Goal: Register for event/course

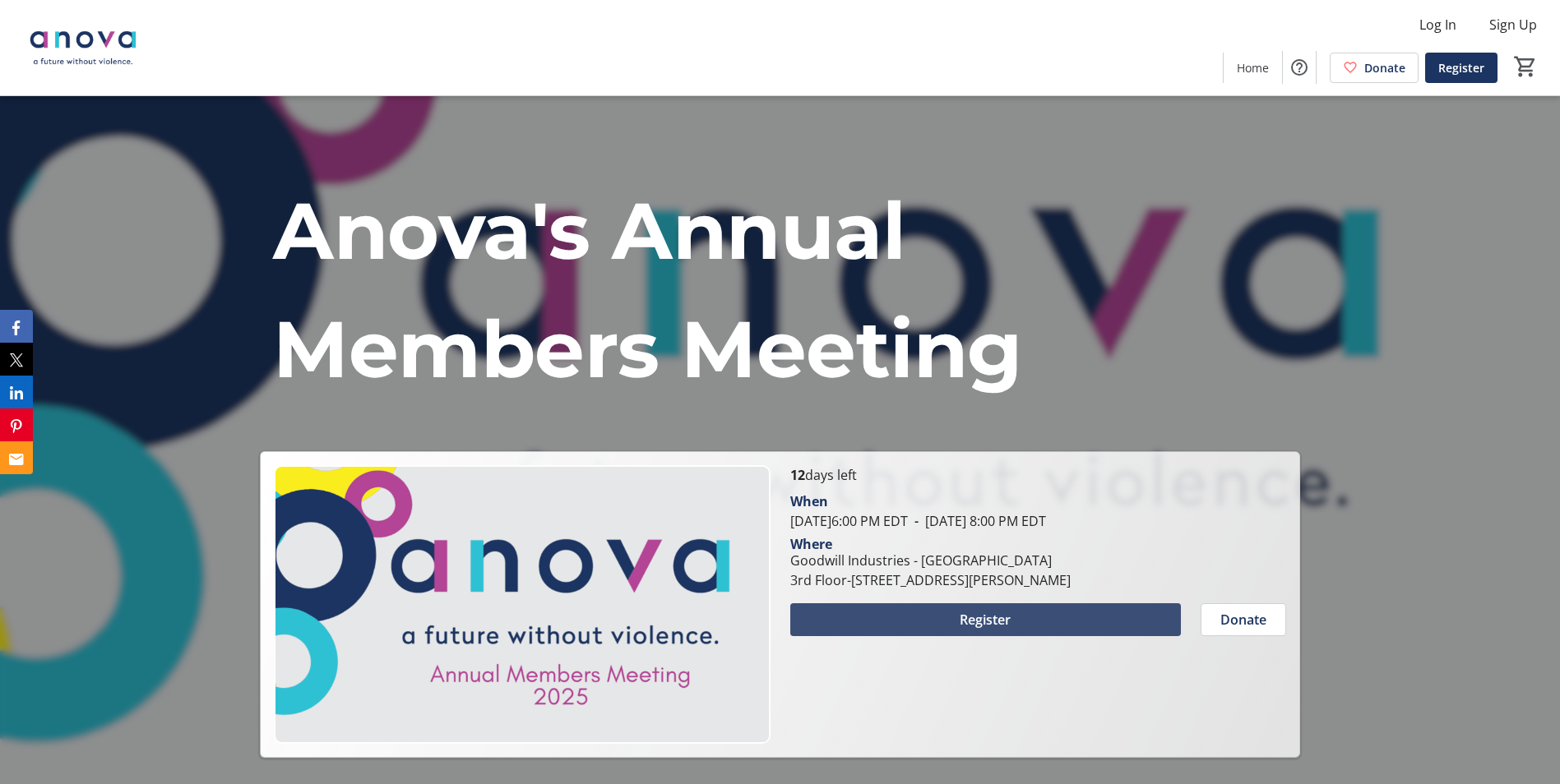
click at [991, 621] on span "Register" at bounding box center [985, 619] width 51 height 20
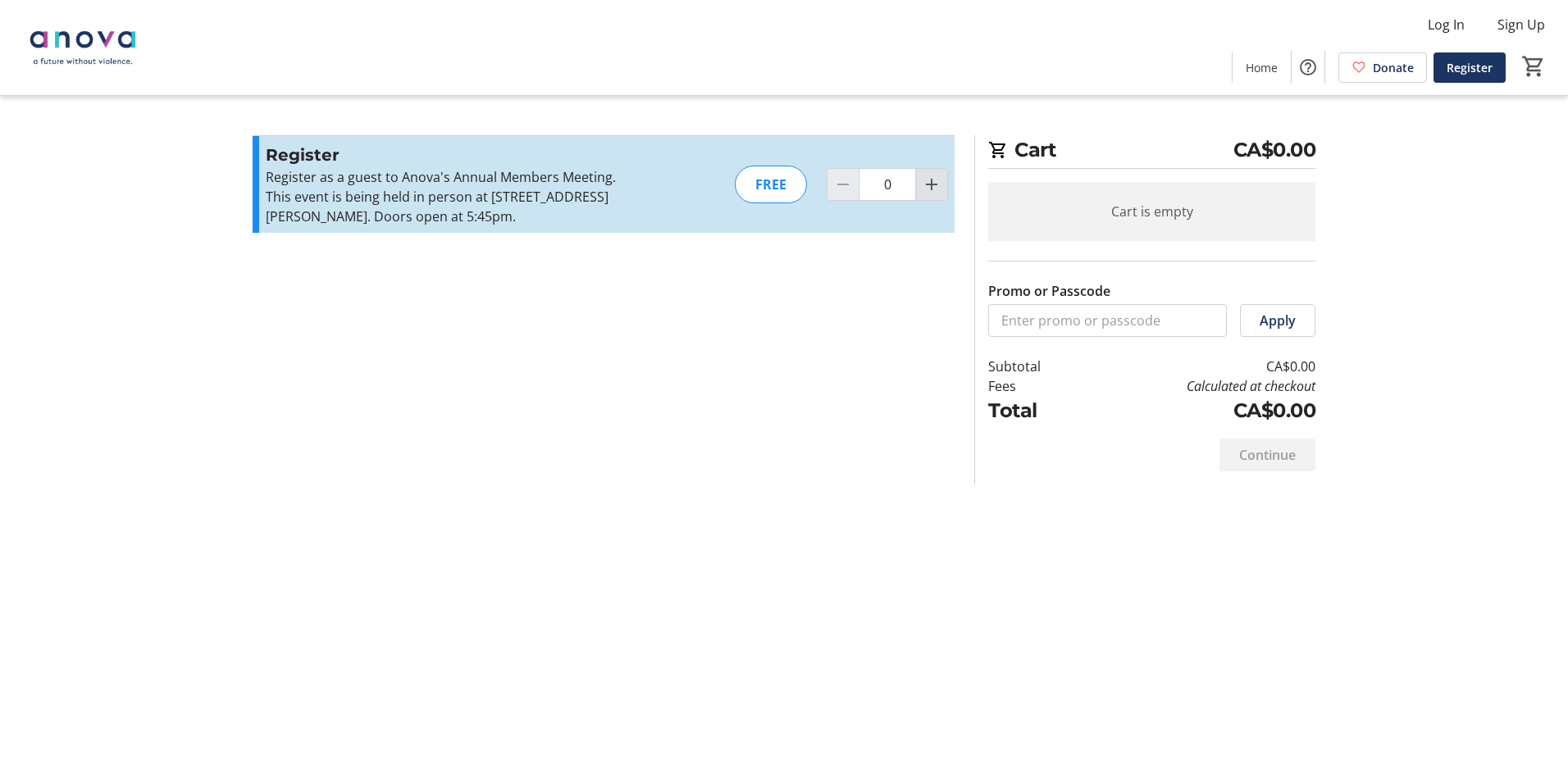
click at [936, 186] on mat-icon "Increment by one" at bounding box center [931, 184] width 20 height 20
type input "1"
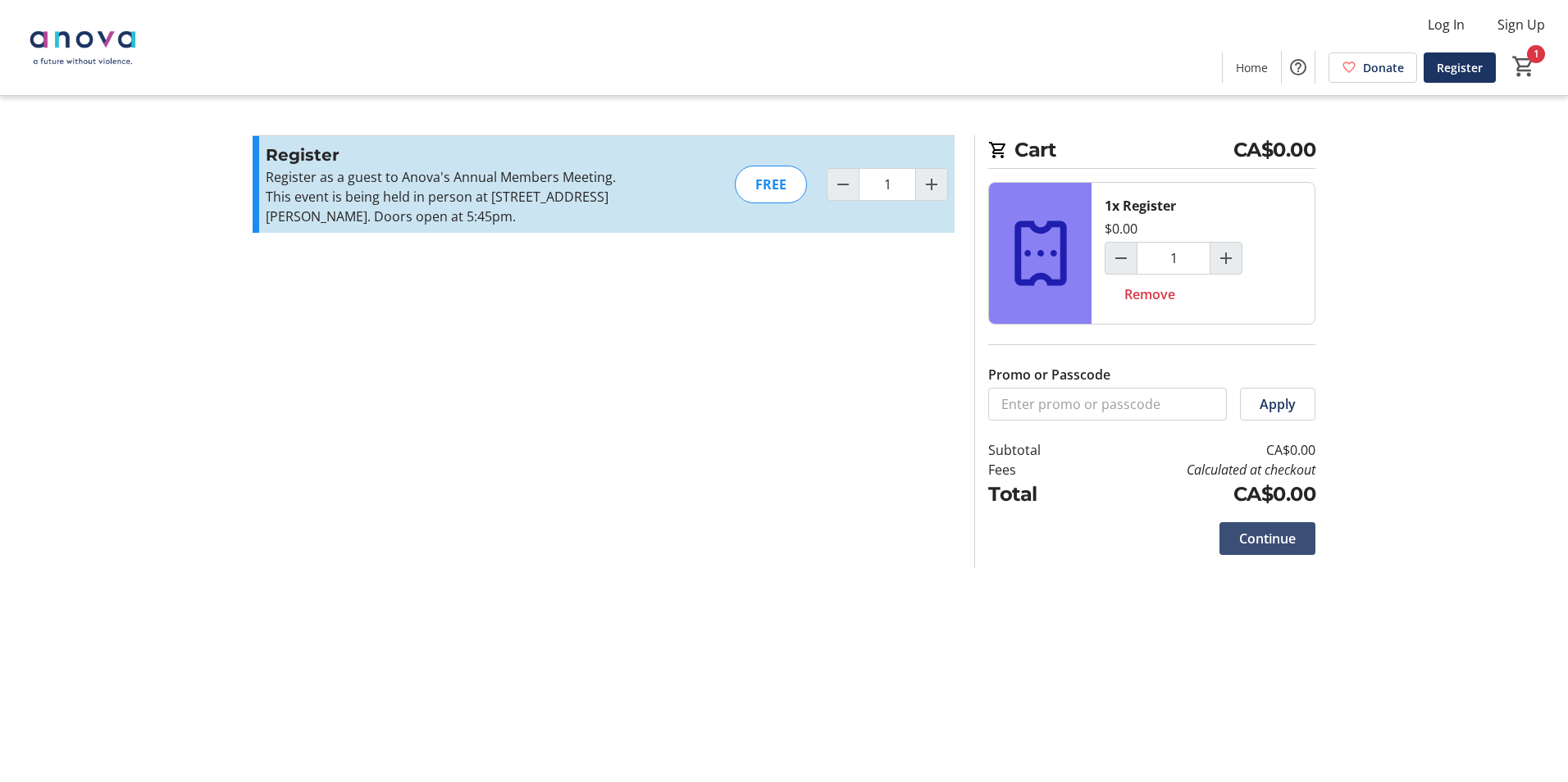
click at [1269, 542] on span "Continue" at bounding box center [1267, 539] width 57 height 20
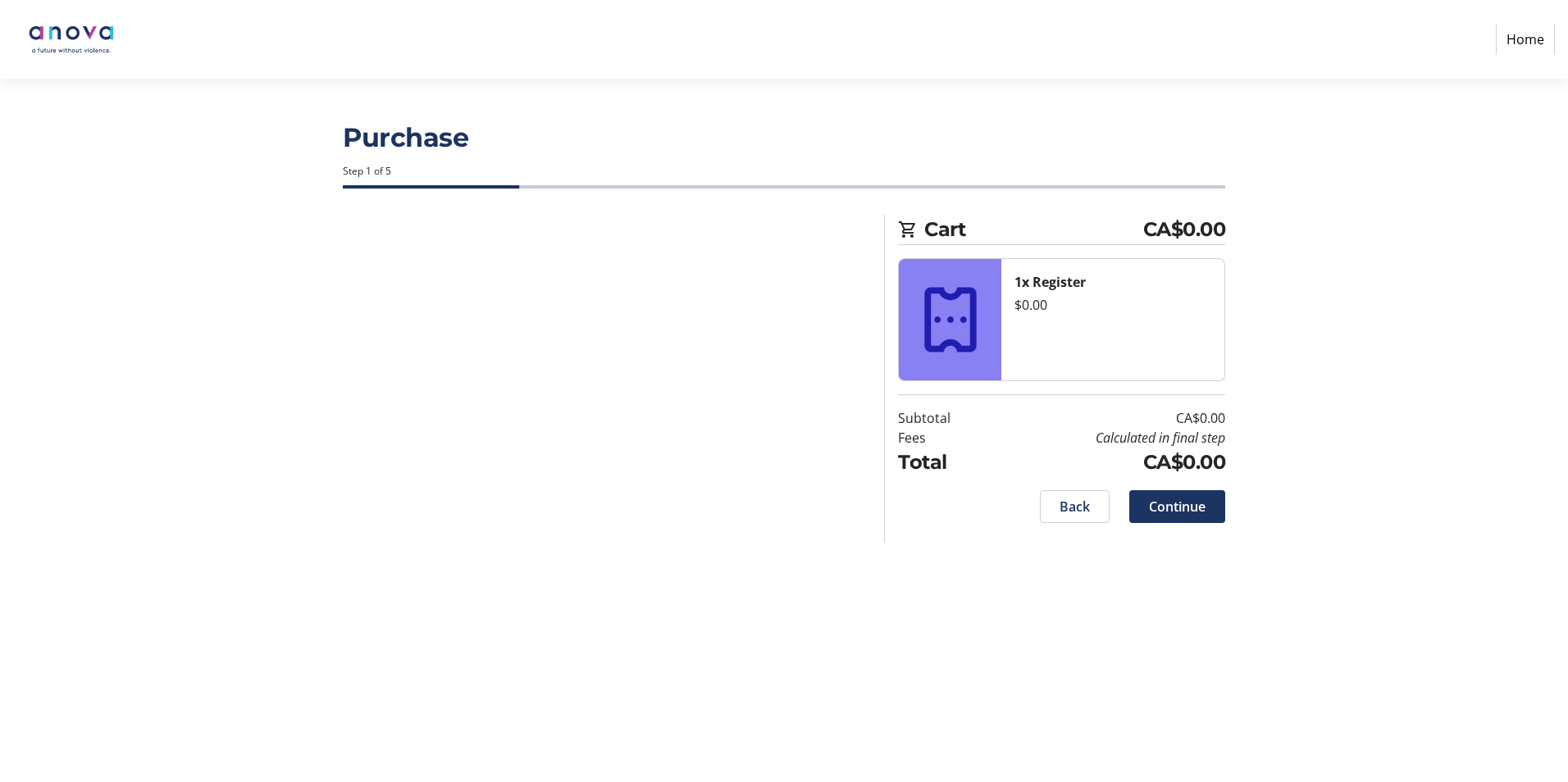
select select
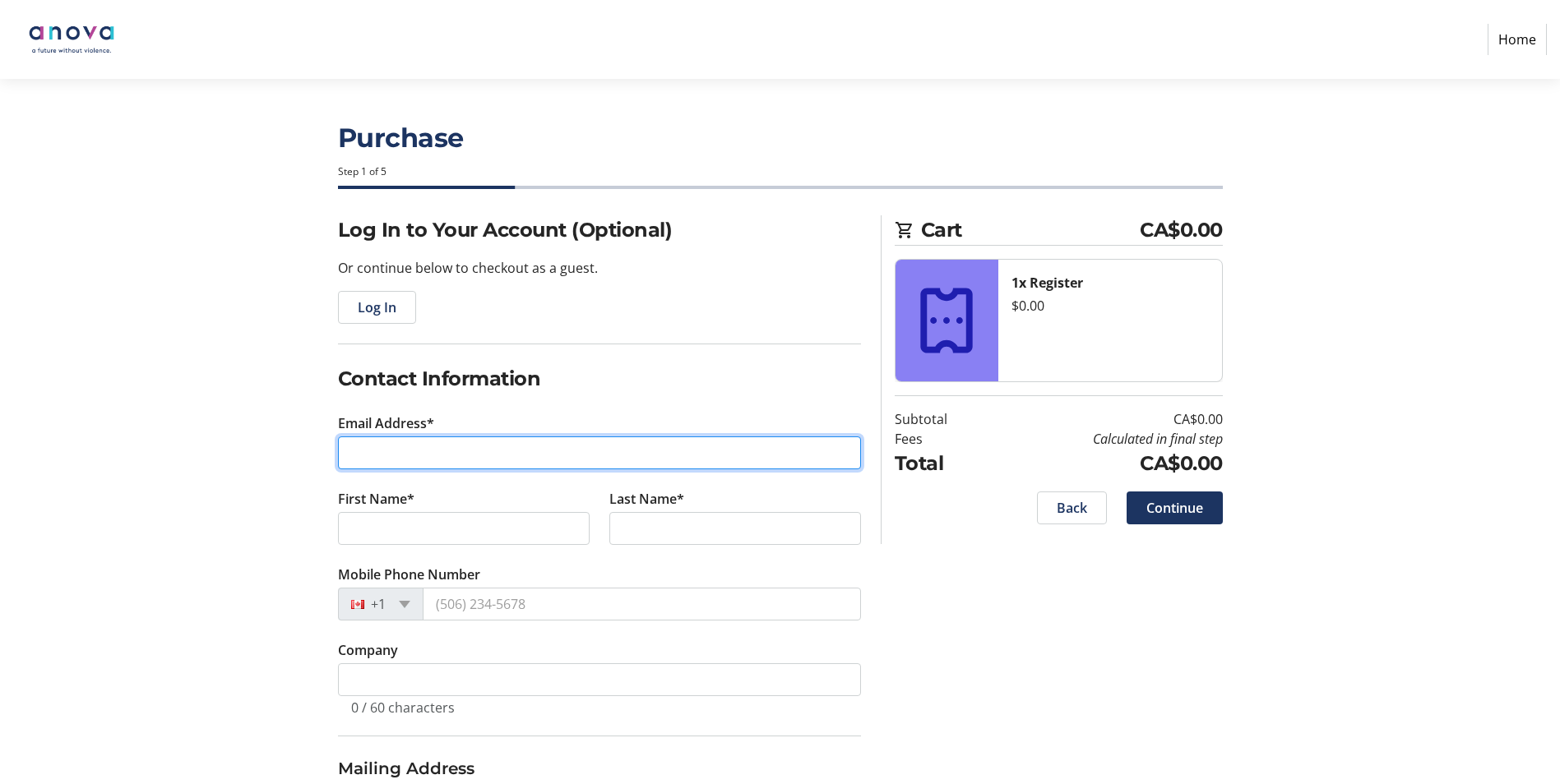
click at [495, 439] on input "Email Address*" at bounding box center [599, 453] width 523 height 33
type input "[PERSON_NAME][EMAIL_ADDRESS][PERSON_NAME][DOMAIN_NAME]"
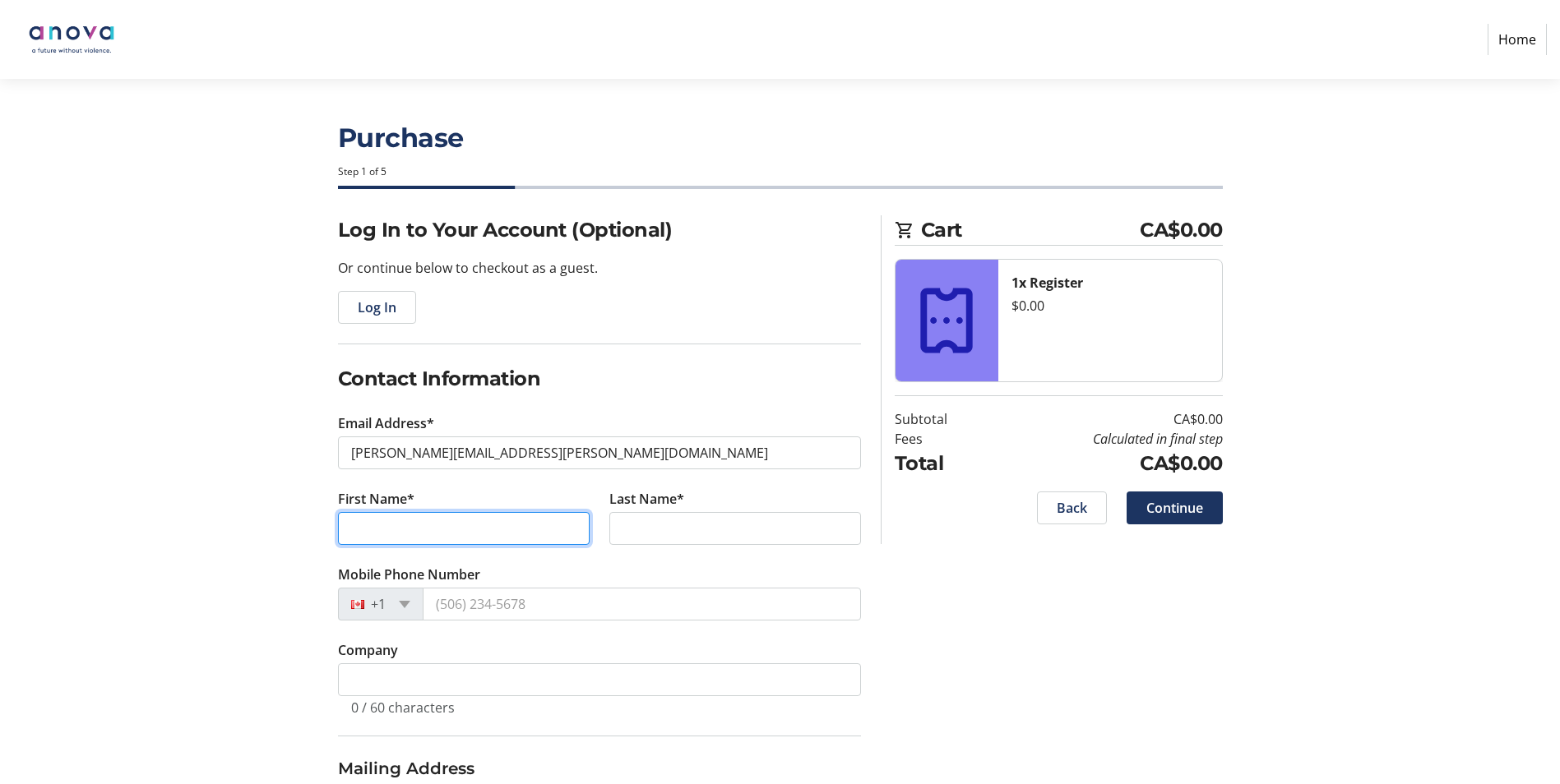
click at [402, 520] on input "First Name*" at bounding box center [464, 529] width 252 height 33
type input "[PERSON_NAME]"
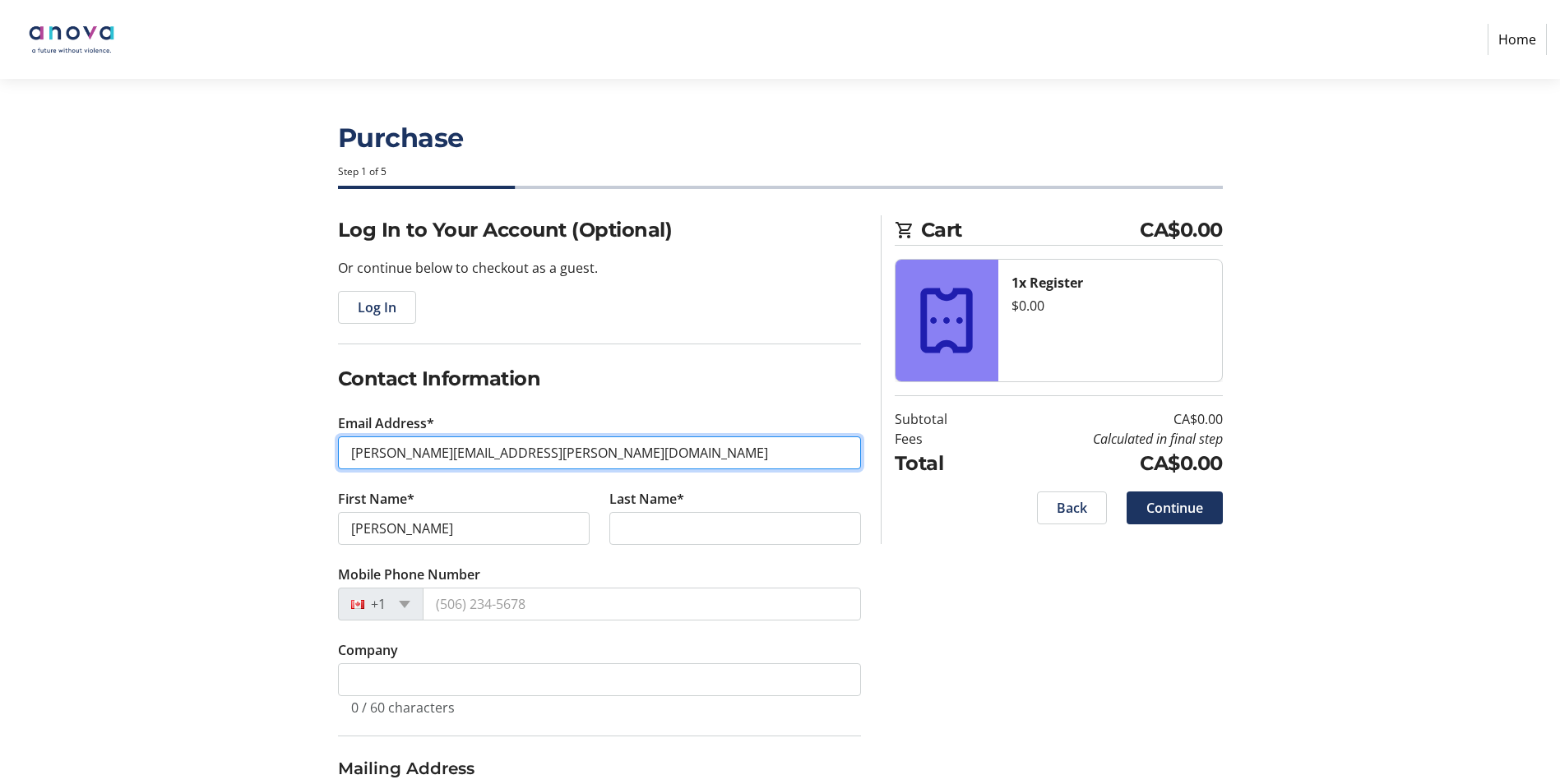
click at [354, 452] on input "[PERSON_NAME][EMAIL_ADDRESS][PERSON_NAME][DOMAIN_NAME]" at bounding box center [599, 453] width 523 height 33
drag, startPoint x: 378, startPoint y: 457, endPoint x: 386, endPoint y: 456, distance: 8.1
click at [378, 457] on input "[PERSON_NAME][EMAIL_ADDRESS][PERSON_NAME][DOMAIN_NAME]" at bounding box center [599, 453] width 523 height 33
type input "[PERSON_NAME][EMAIL_ADDRESS][PERSON_NAME][DOMAIN_NAME]"
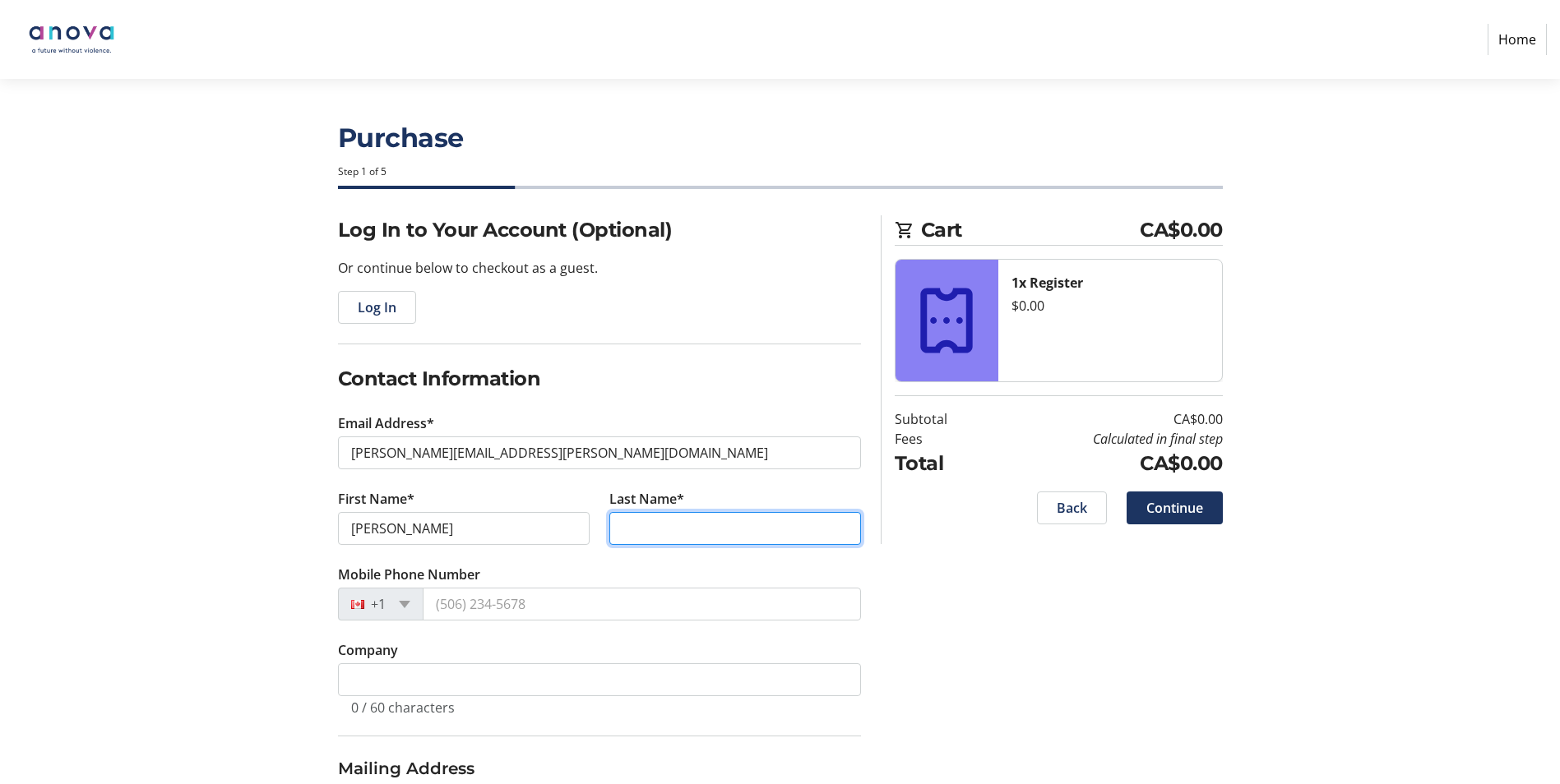
click at [662, 524] on input "Last Name*" at bounding box center [735, 529] width 252 height 33
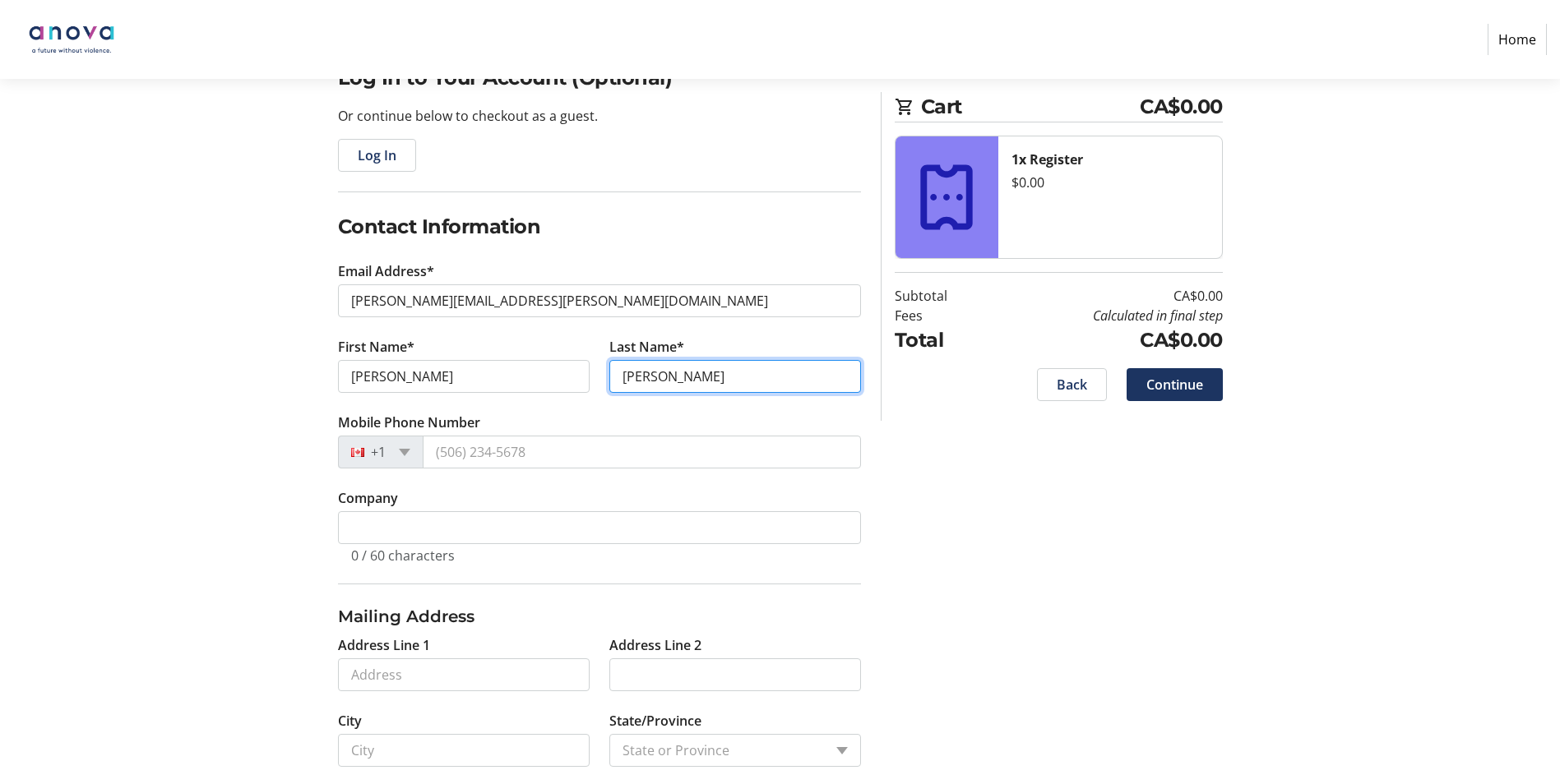
scroll to position [165, 0]
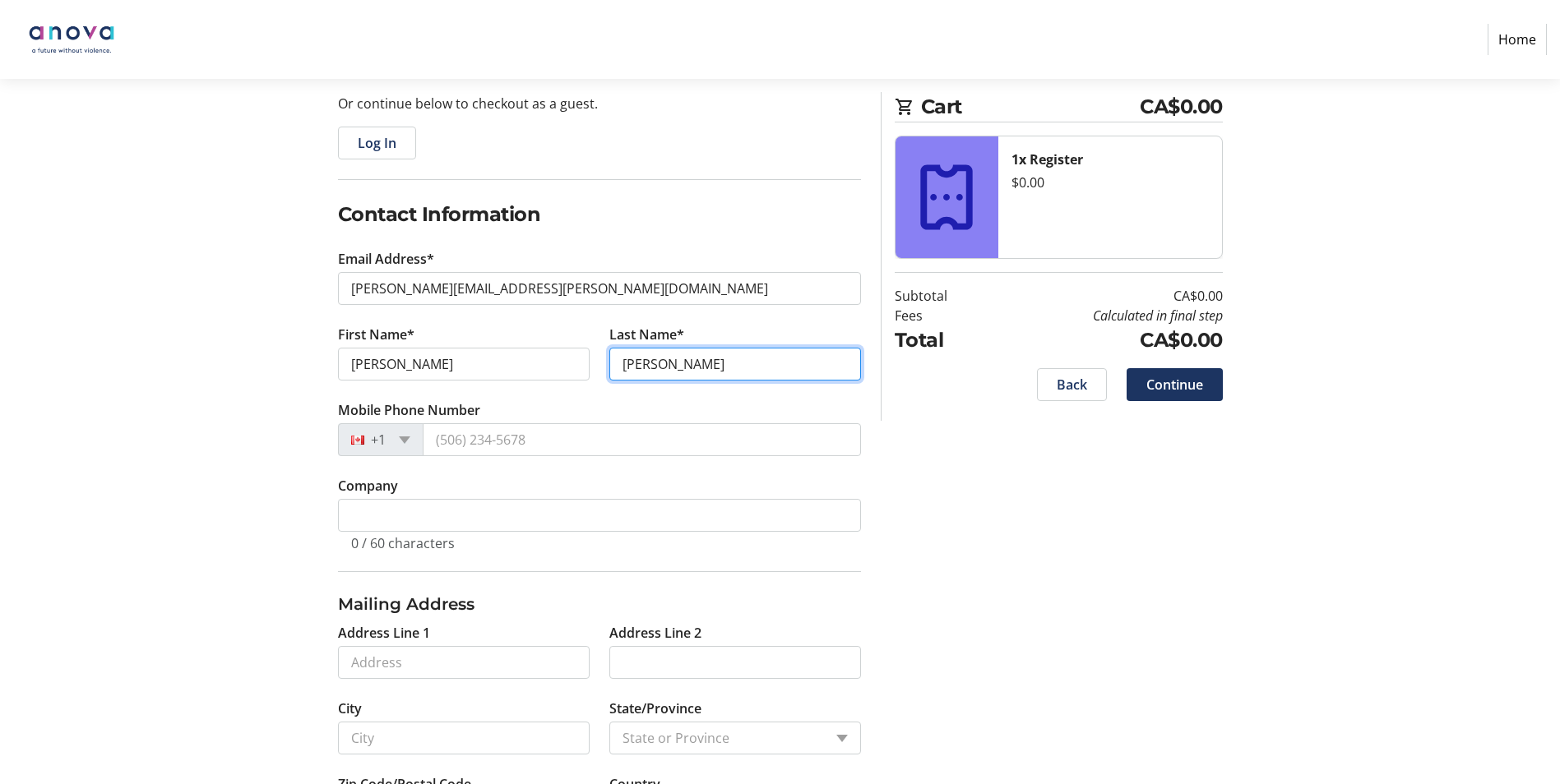
type input "[PERSON_NAME]"
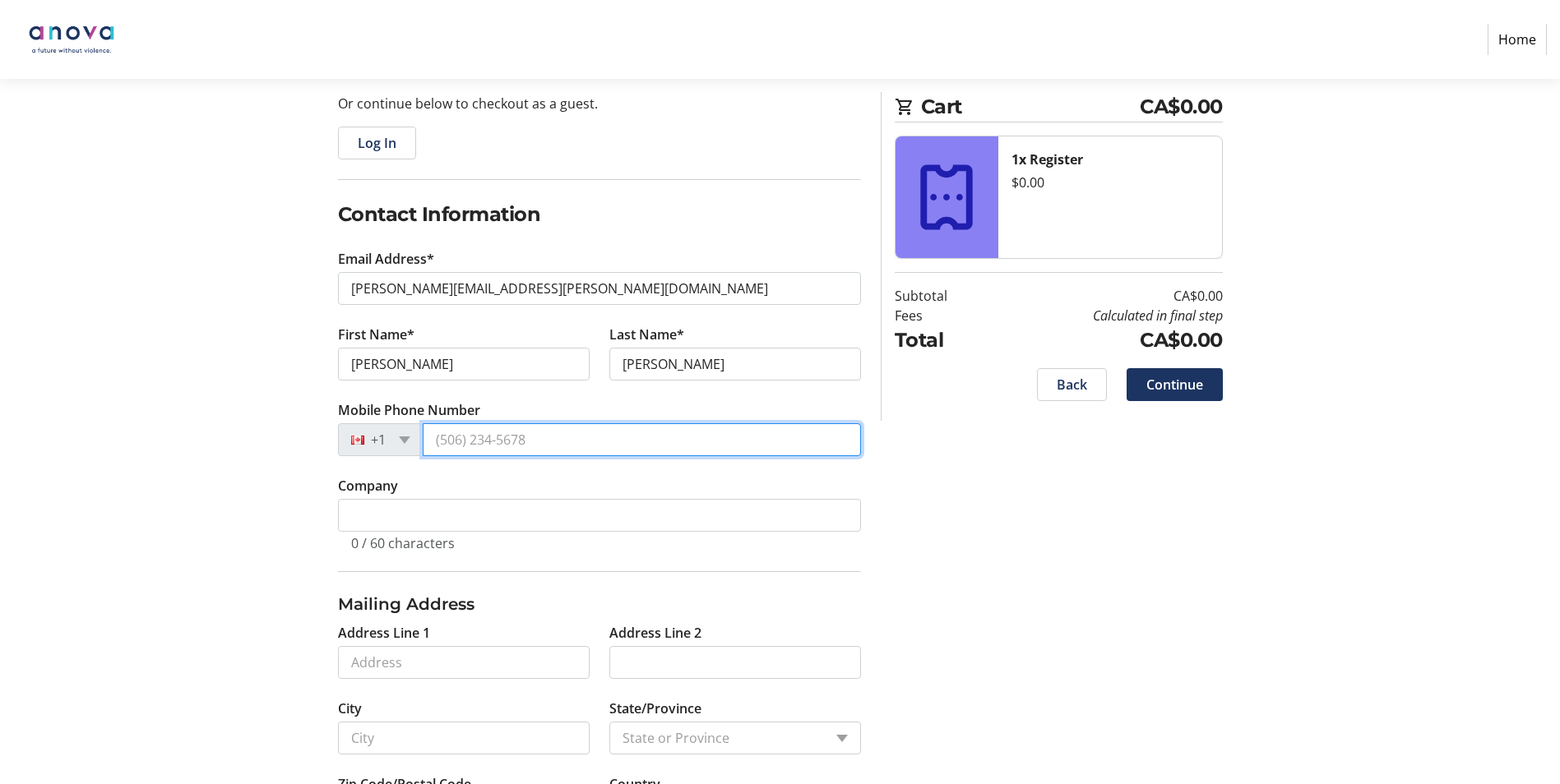
click at [546, 445] on input "Mobile Phone Number" at bounding box center [642, 439] width 439 height 33
click at [472, 433] on input "Mobile Phone Number" at bounding box center [642, 439] width 439 height 33
paste input "[PHONE_NUMBER]"
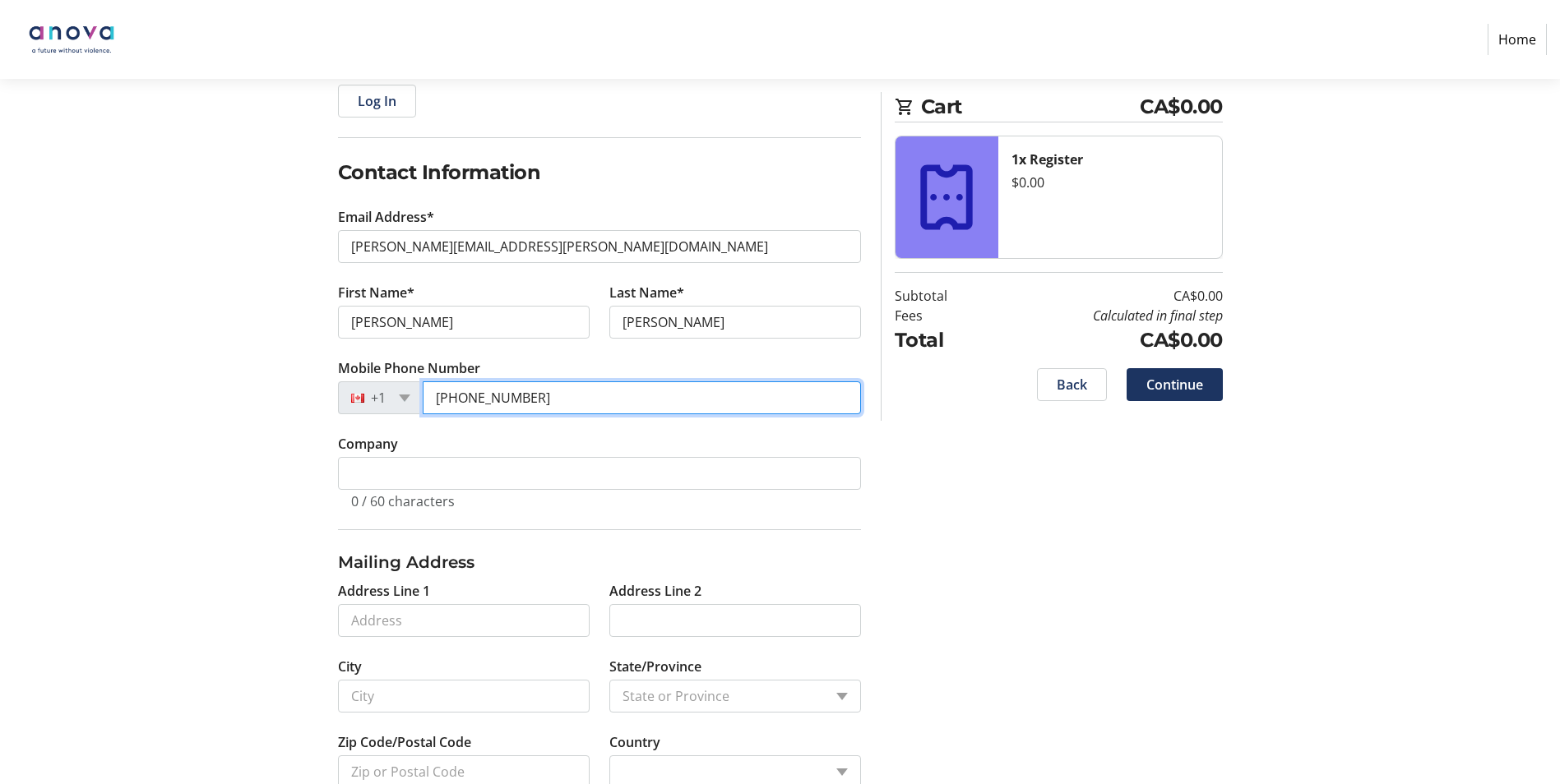
scroll to position [250, 0]
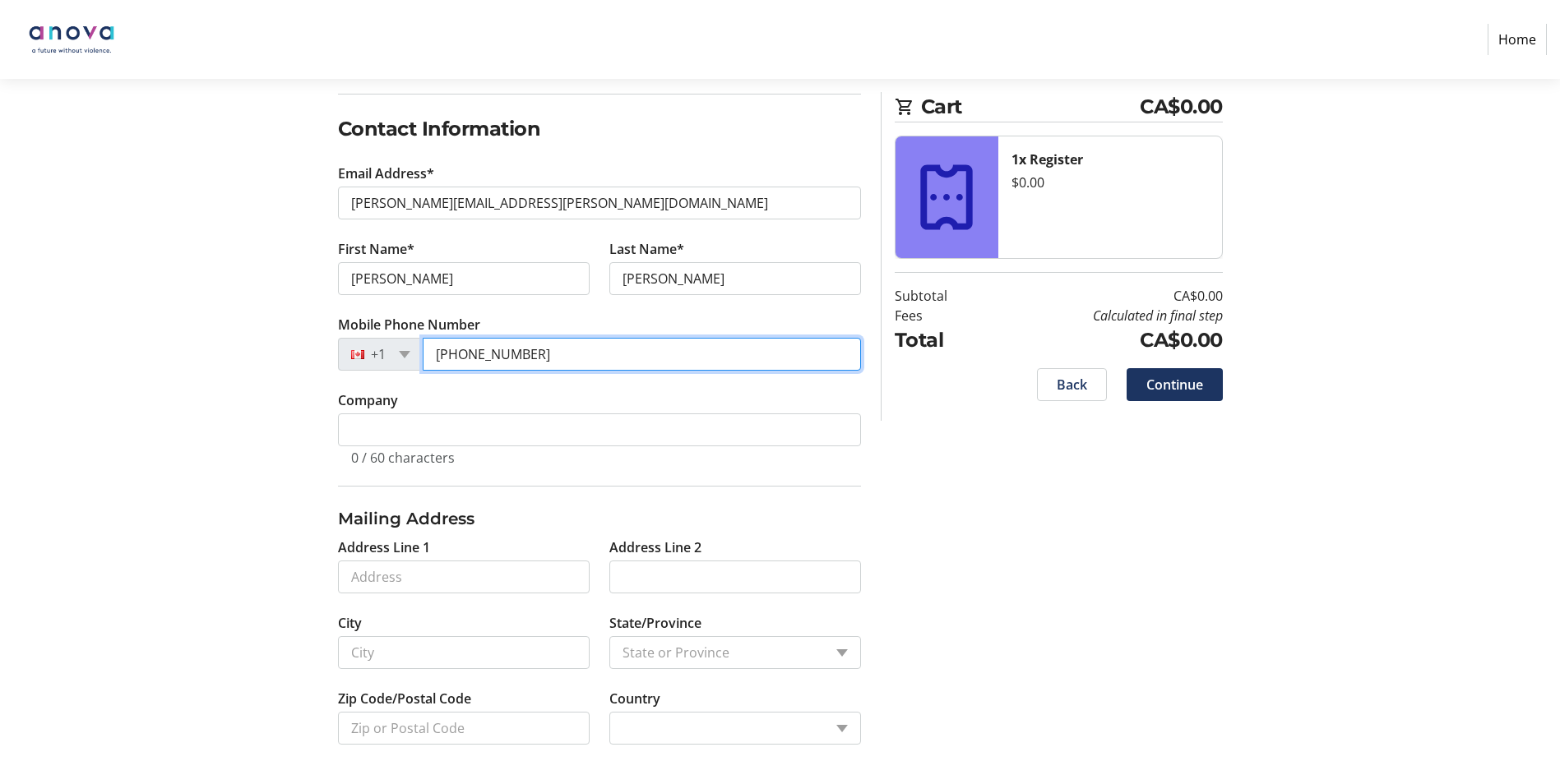
type input "[PHONE_NUMBER]"
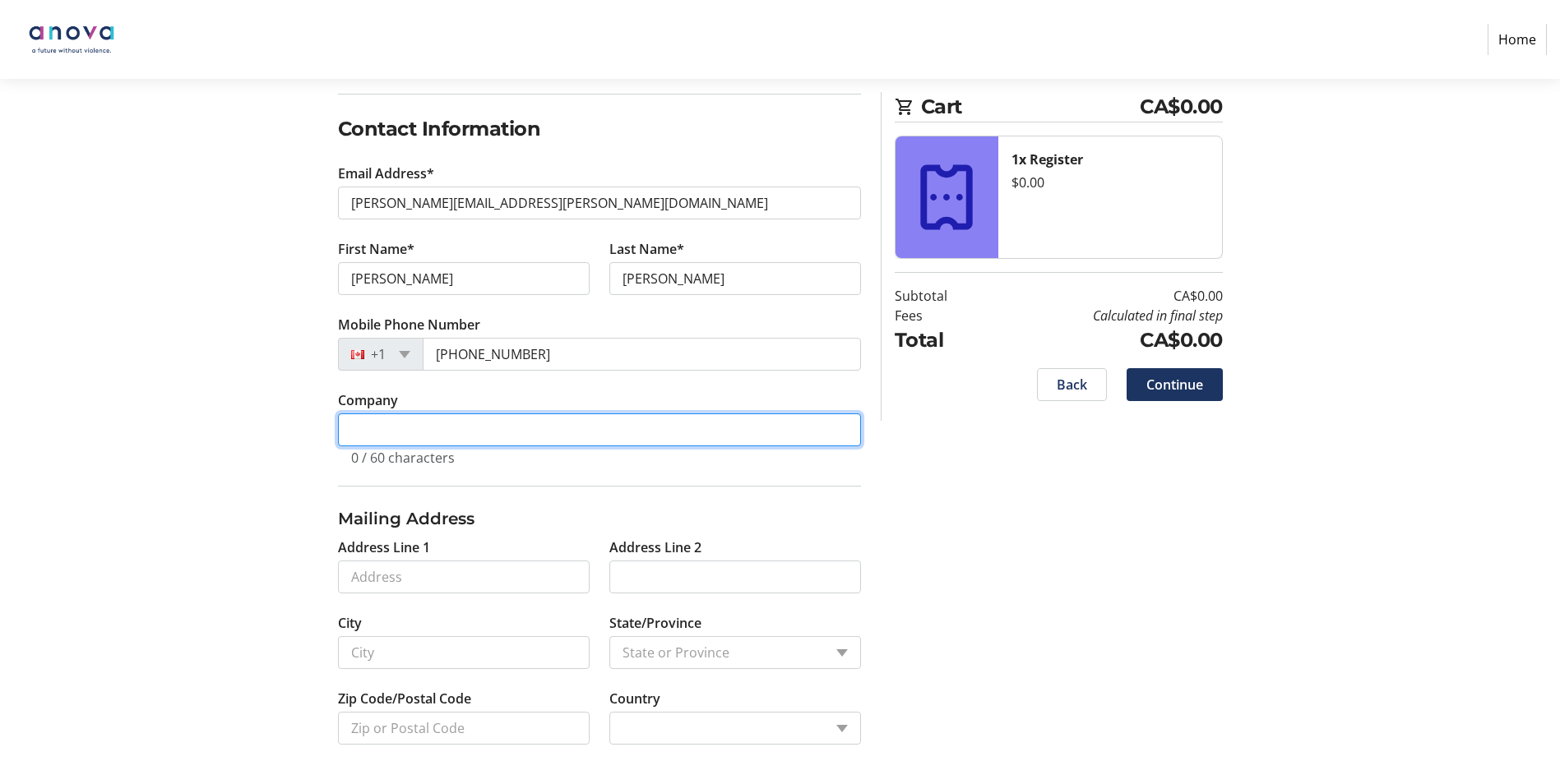
click at [565, 426] on input "Company" at bounding box center [599, 430] width 523 height 33
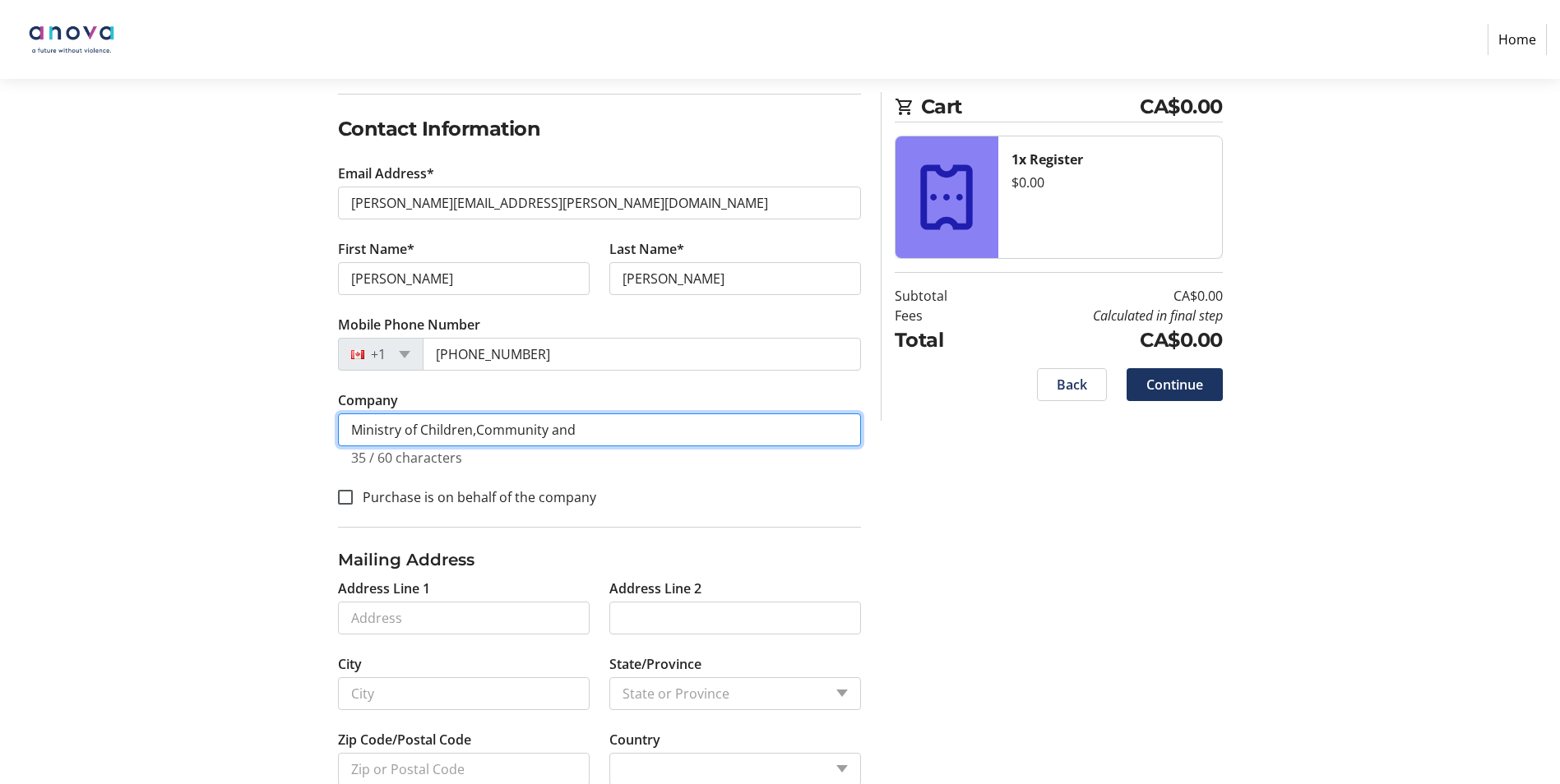
click at [477, 426] on input "Ministry of Children,Community and" at bounding box center [599, 430] width 523 height 33
drag, startPoint x: 604, startPoint y: 420, endPoint x: 597, endPoint y: 432, distance: 13.9
click at [605, 420] on input "Ministry of Children, Community and" at bounding box center [599, 430] width 523 height 33
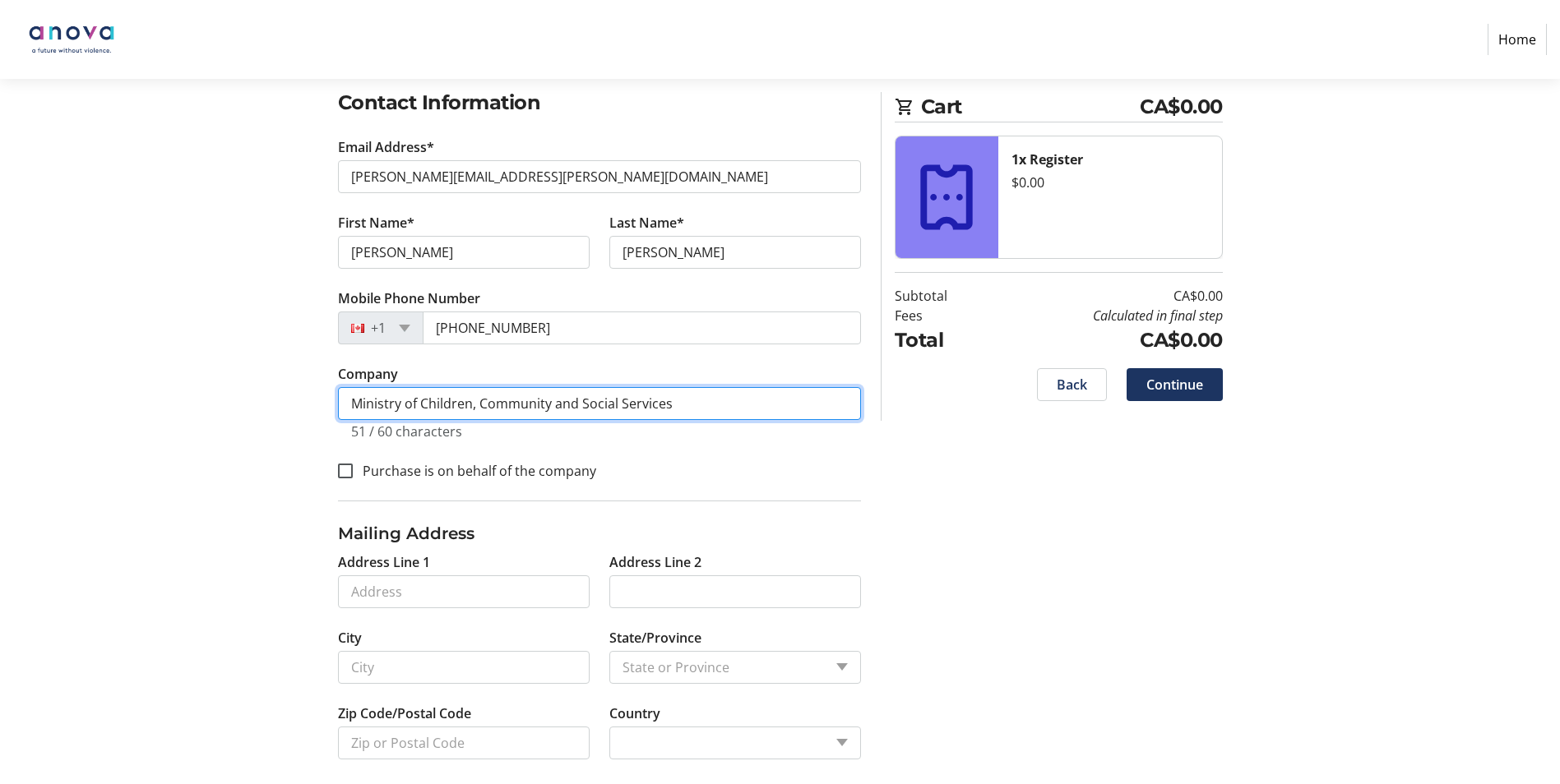
scroll to position [291, 0]
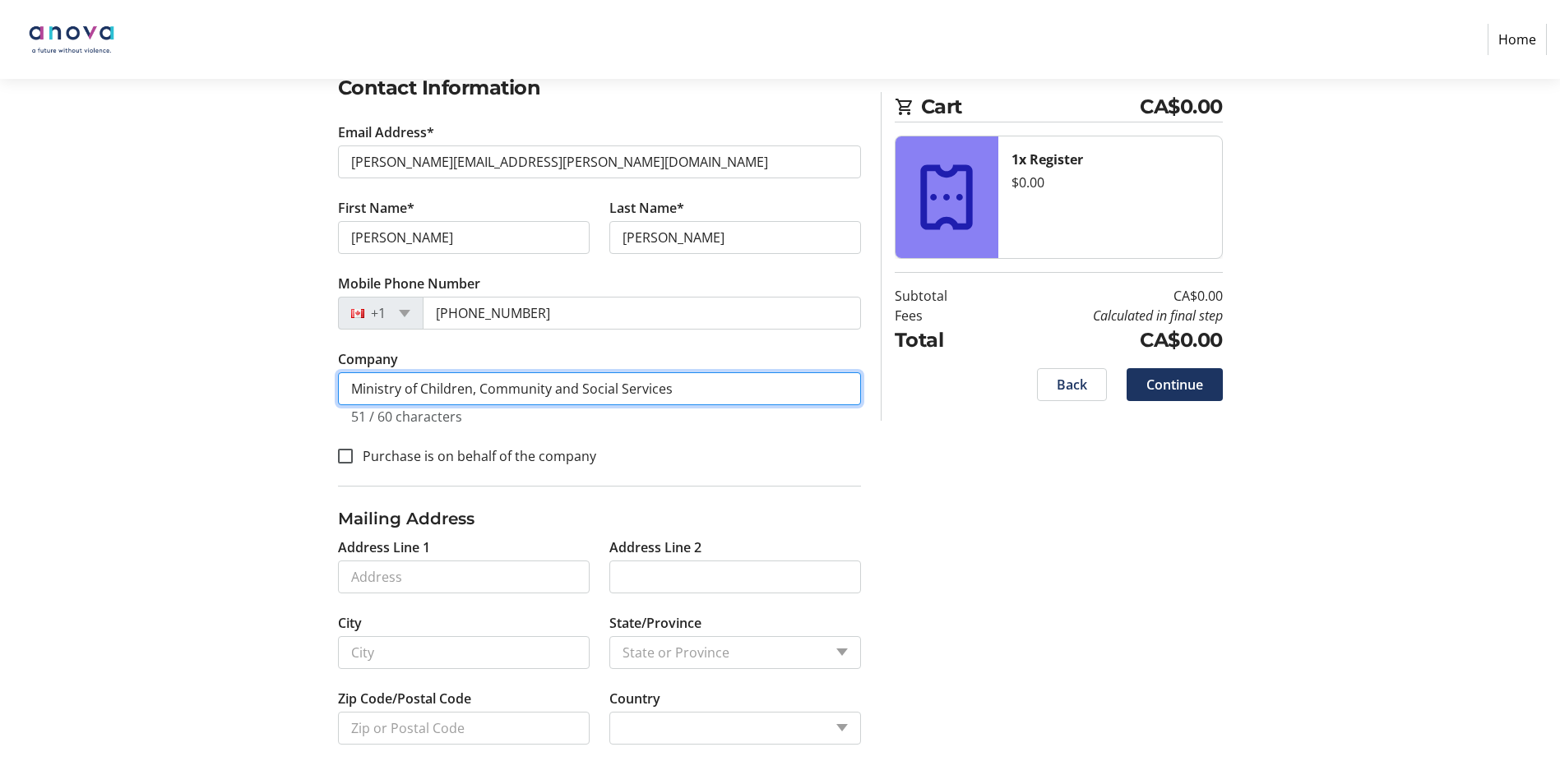
type input "Ministry of Children, Community and Social Services"
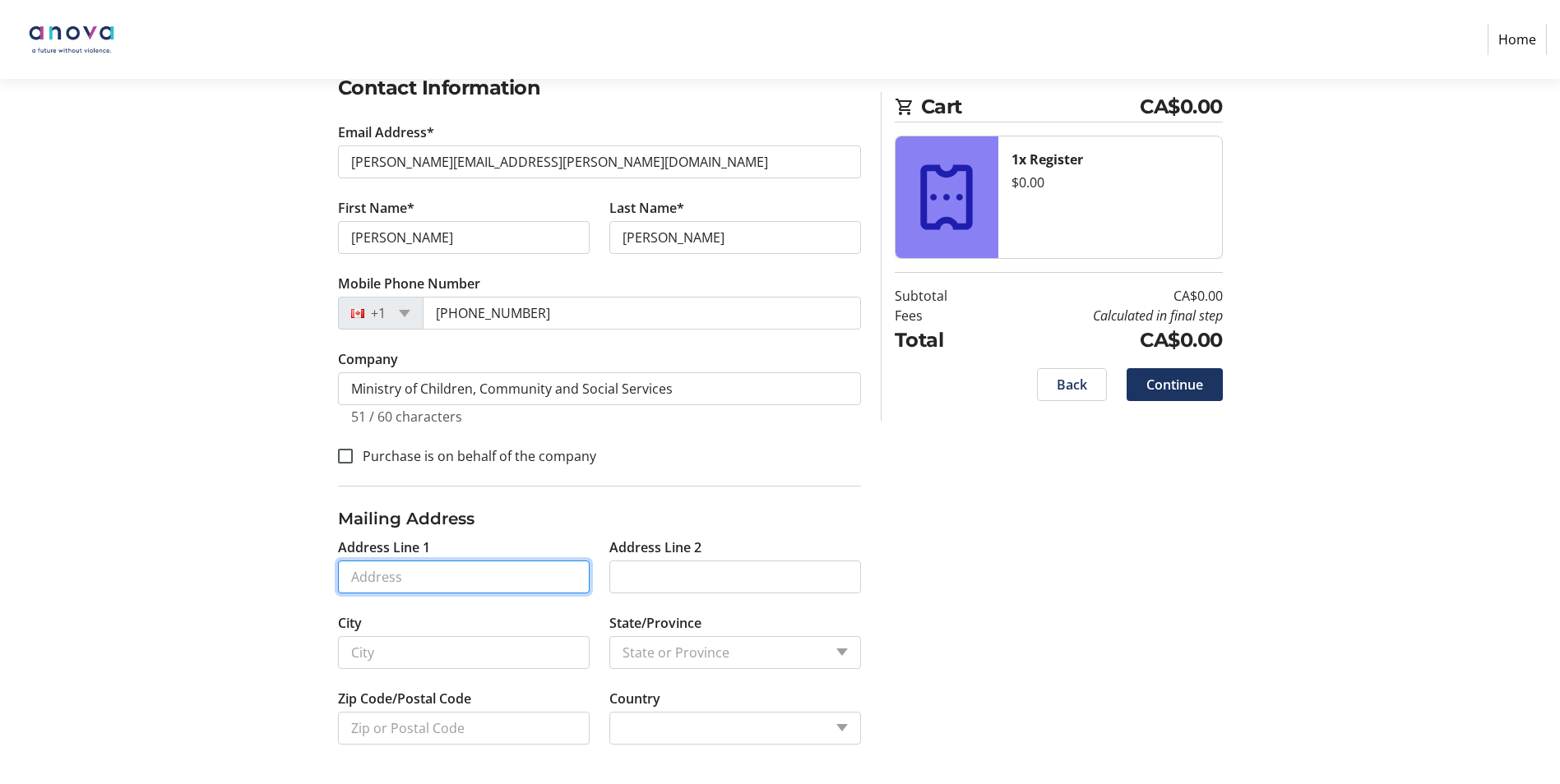
click at [432, 576] on input "Address Line 1" at bounding box center [464, 577] width 252 height 33
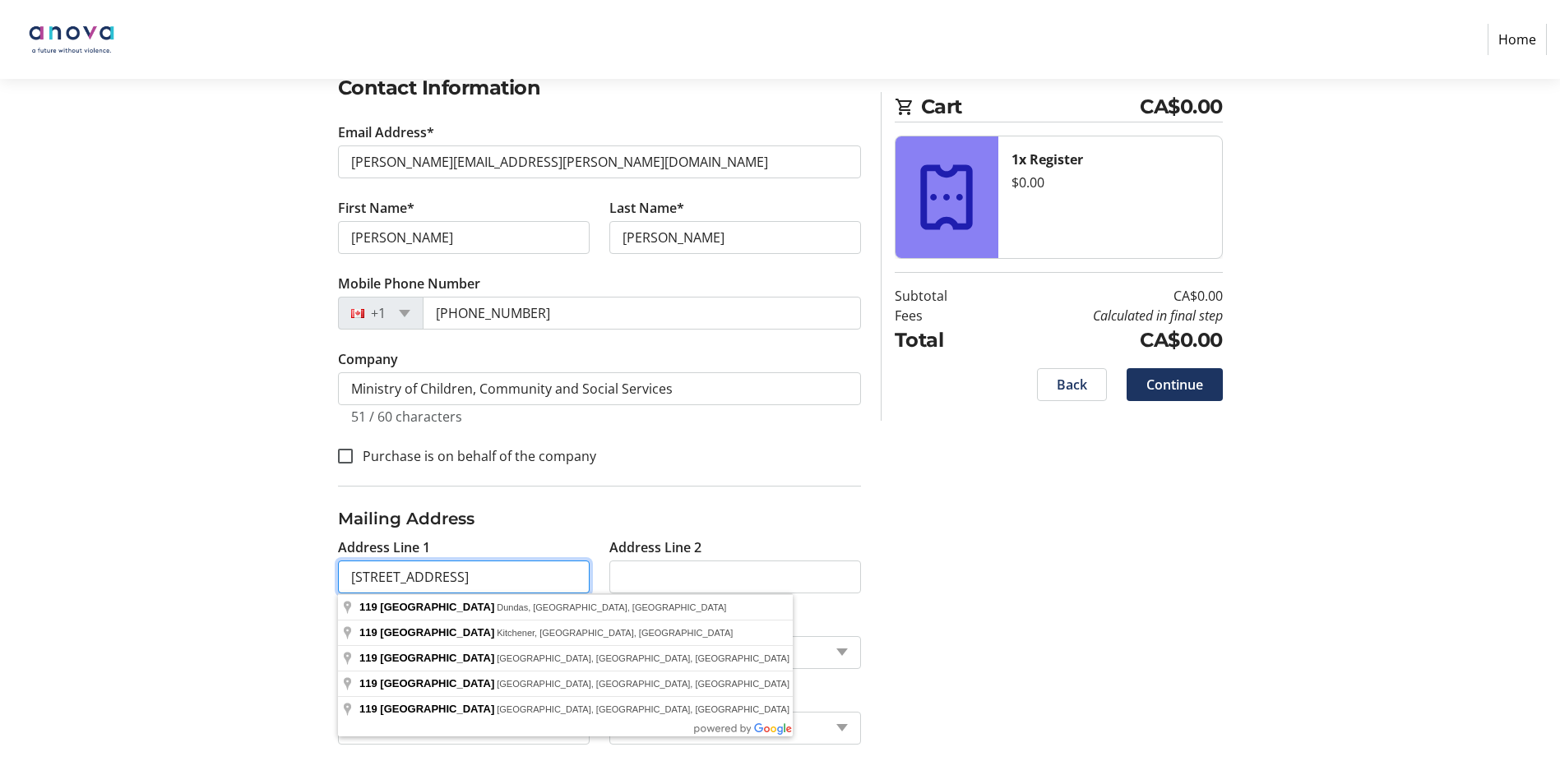
type input "[STREET_ADDRESS]"
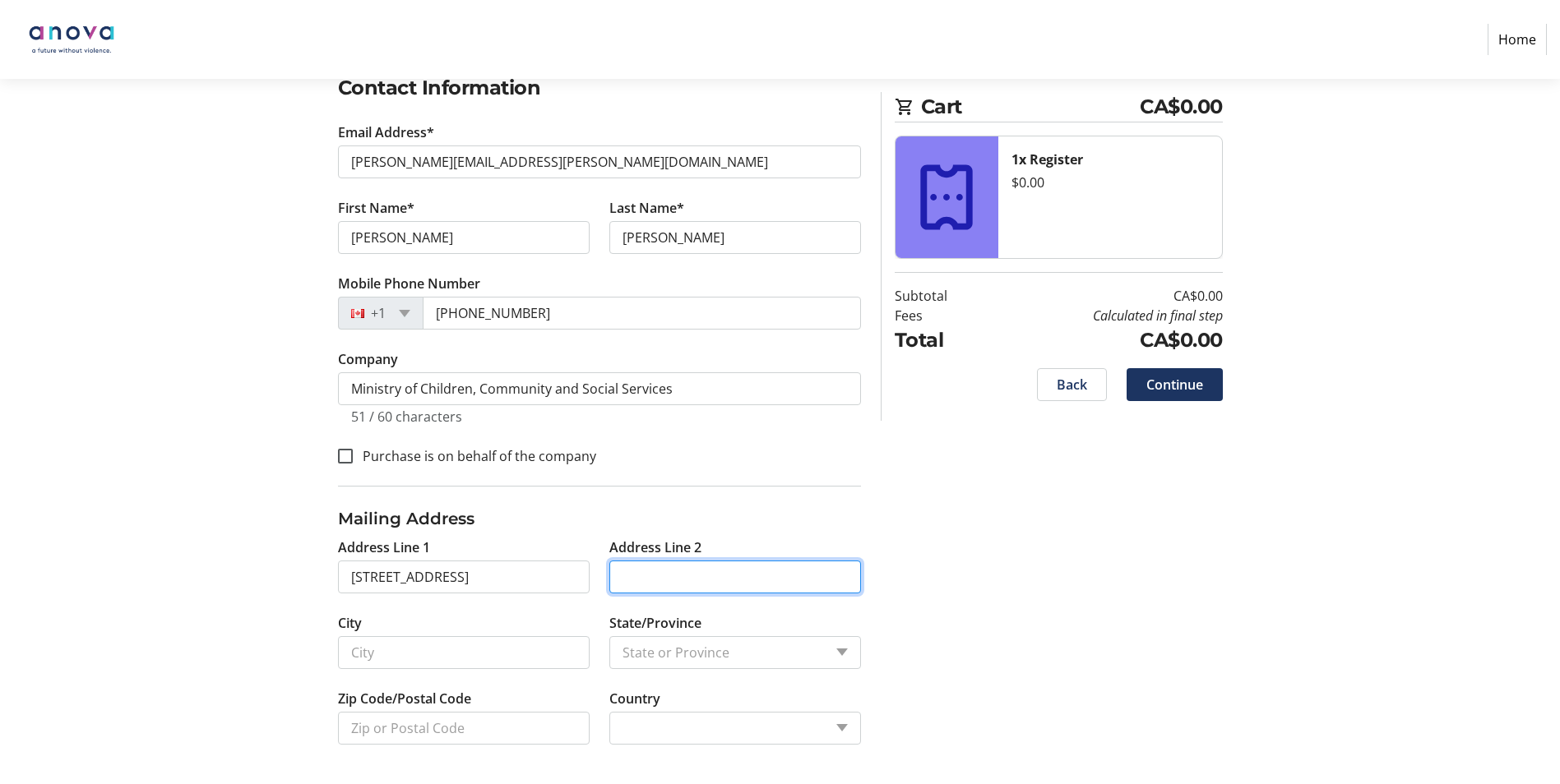
click at [677, 566] on input "Address Line 2" at bounding box center [735, 577] width 252 height 33
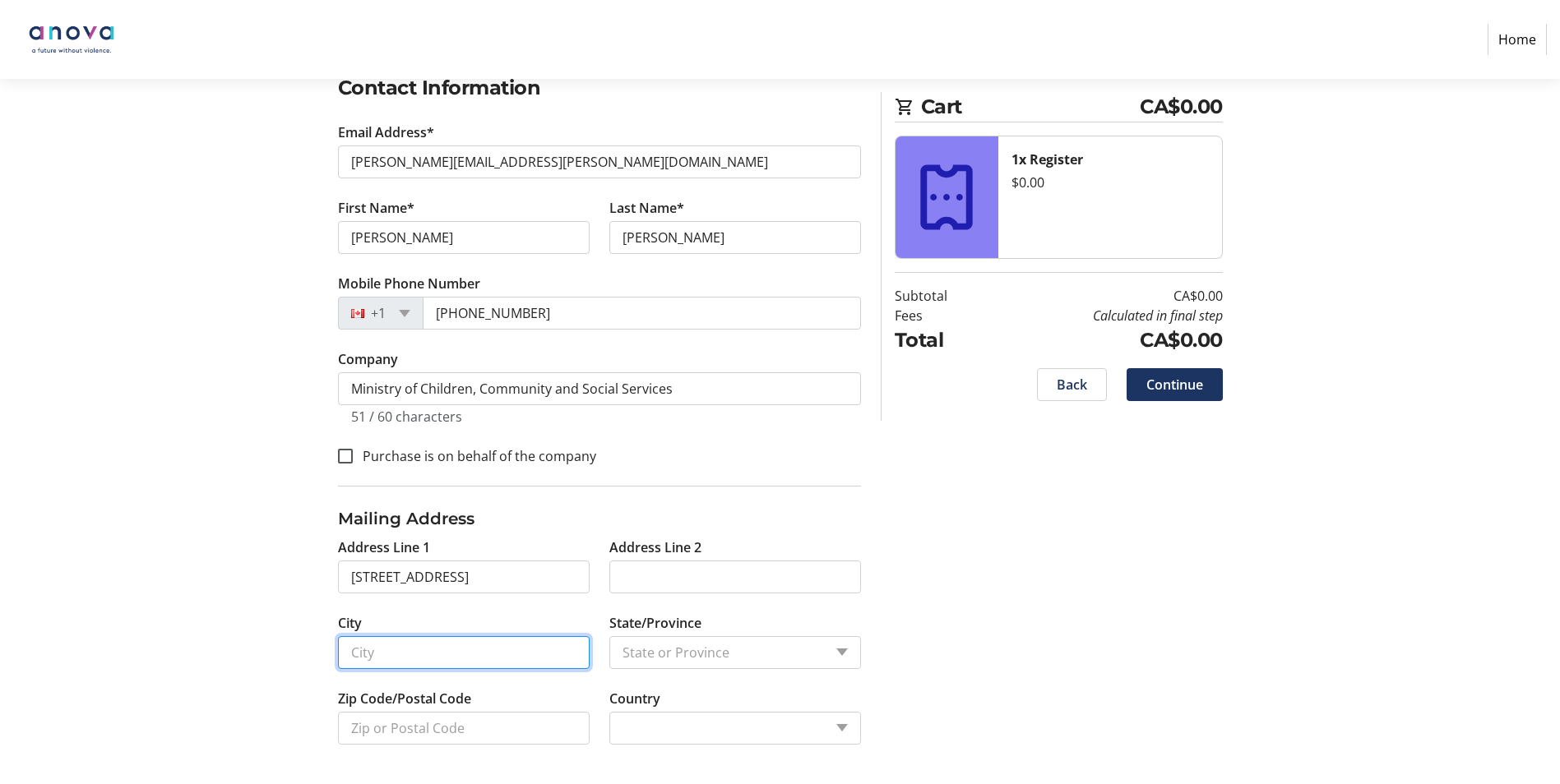
click at [429, 658] on input "City" at bounding box center [464, 653] width 252 height 33
type input "[PERSON_NAME]"
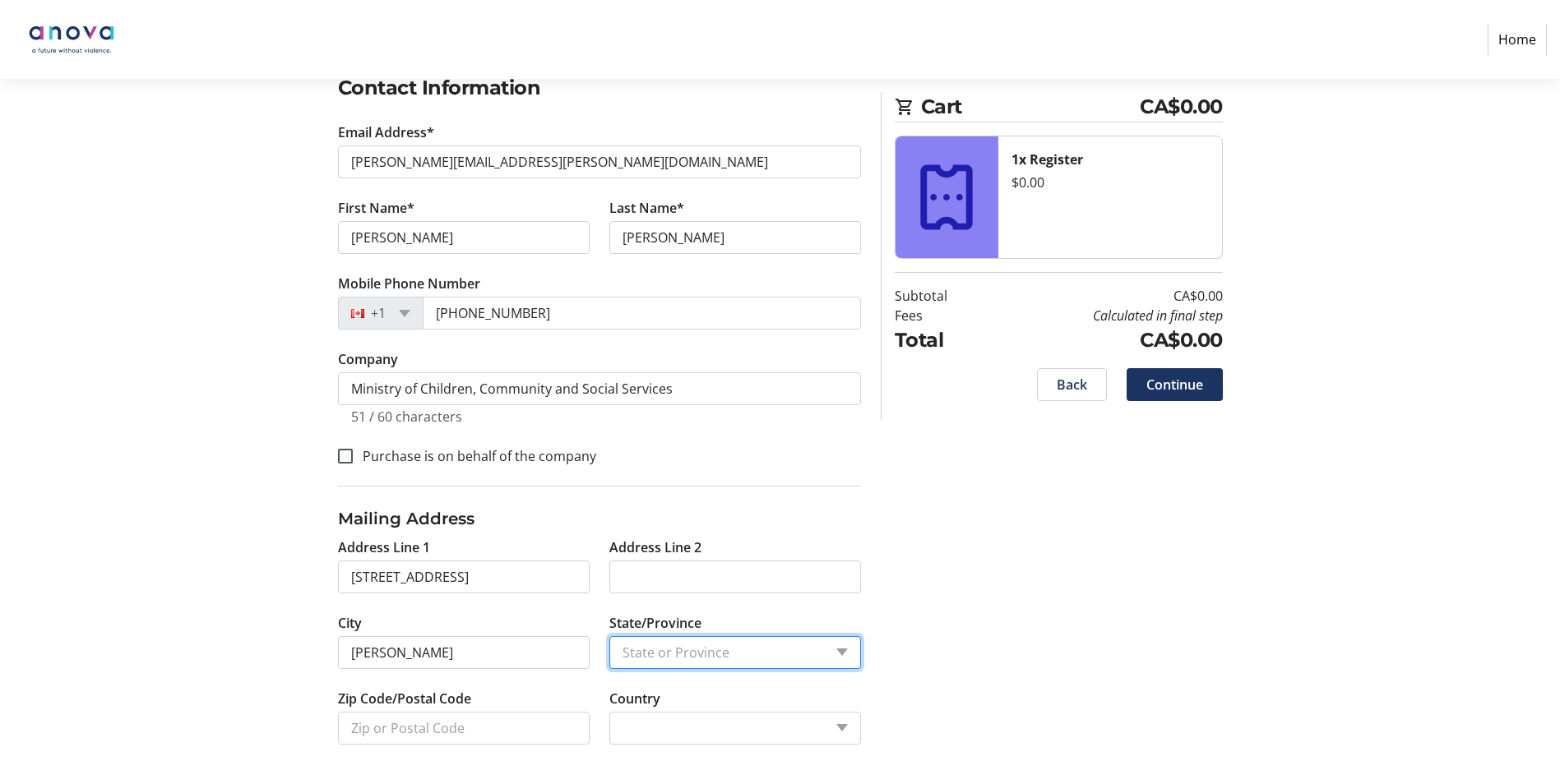
click at [844, 649] on select "State or Province State or Province" at bounding box center [735, 653] width 252 height 33
click at [821, 656] on select "State or Province State or Province" at bounding box center [735, 653] width 252 height 33
click at [839, 650] on select "State or Province State or Province" at bounding box center [735, 653] width 252 height 33
click at [621, 662] on select "State or Province State or Province" at bounding box center [735, 653] width 252 height 33
select select "1: null"
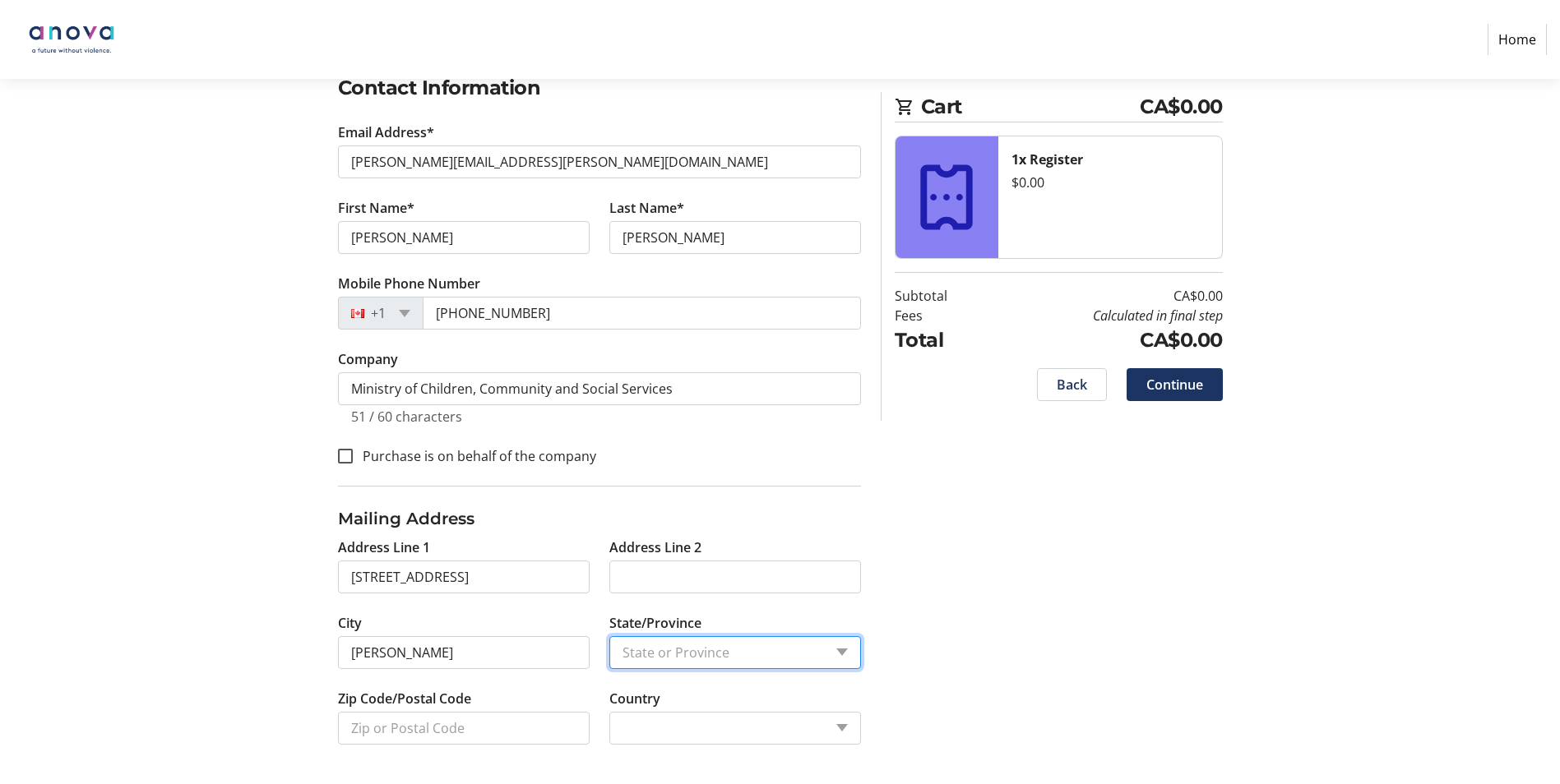
click at [609, 637] on select "State or Province State or Province" at bounding box center [735, 653] width 252 height 33
click at [637, 655] on select "State or Province State or Province" at bounding box center [735, 653] width 252 height 33
click at [839, 647] on select "State or Province State or Province" at bounding box center [735, 653] width 252 height 33
click at [913, 637] on div "Log In to Your Account (Optional) Or continue below to checkout as a guest. Log…" at bounding box center [781, 354] width 1086 height 860
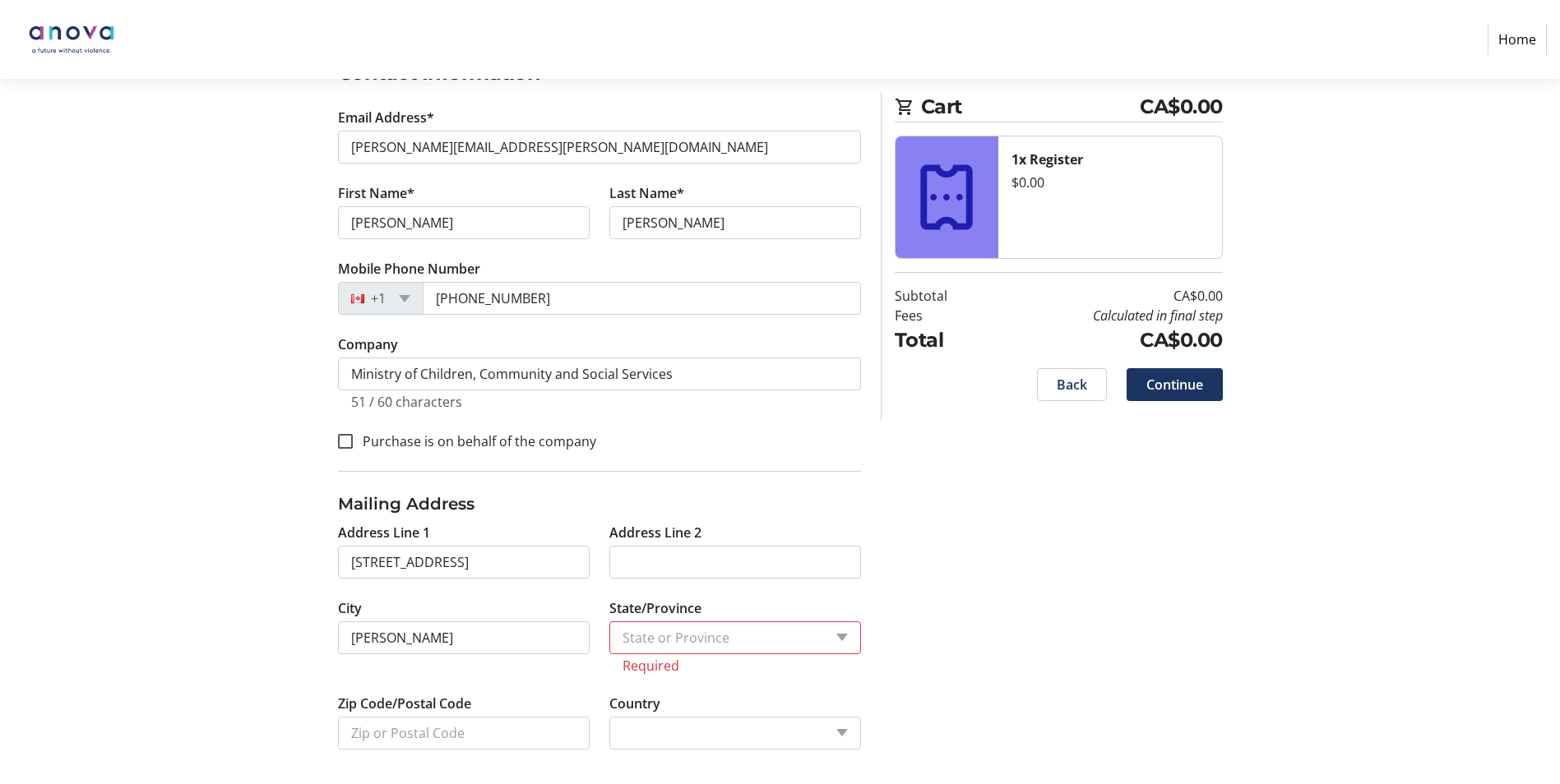
scroll to position [311, 0]
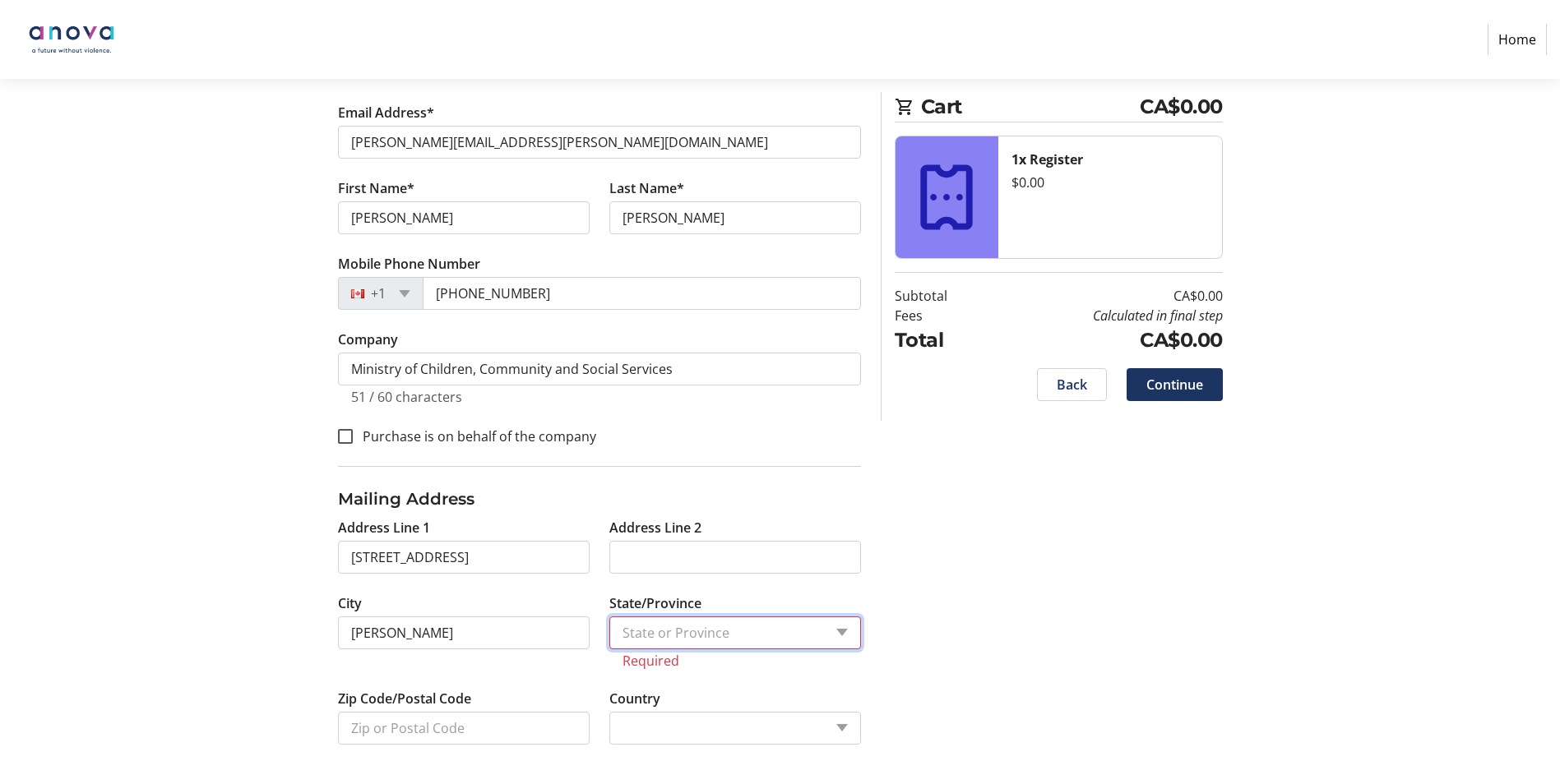
click at [667, 632] on select "State or Province State or Province" at bounding box center [735, 633] width 252 height 33
click at [532, 617] on input "[PERSON_NAME]" at bounding box center [464, 633] width 252 height 33
click at [480, 733] on input "Zip Code/Postal Code" at bounding box center [464, 728] width 252 height 33
click at [840, 725] on select "Country Country [GEOGRAPHIC_DATA] [GEOGRAPHIC_DATA] [GEOGRAPHIC_DATA] [GEOGRAPH…" at bounding box center [735, 728] width 252 height 33
select select "CA"
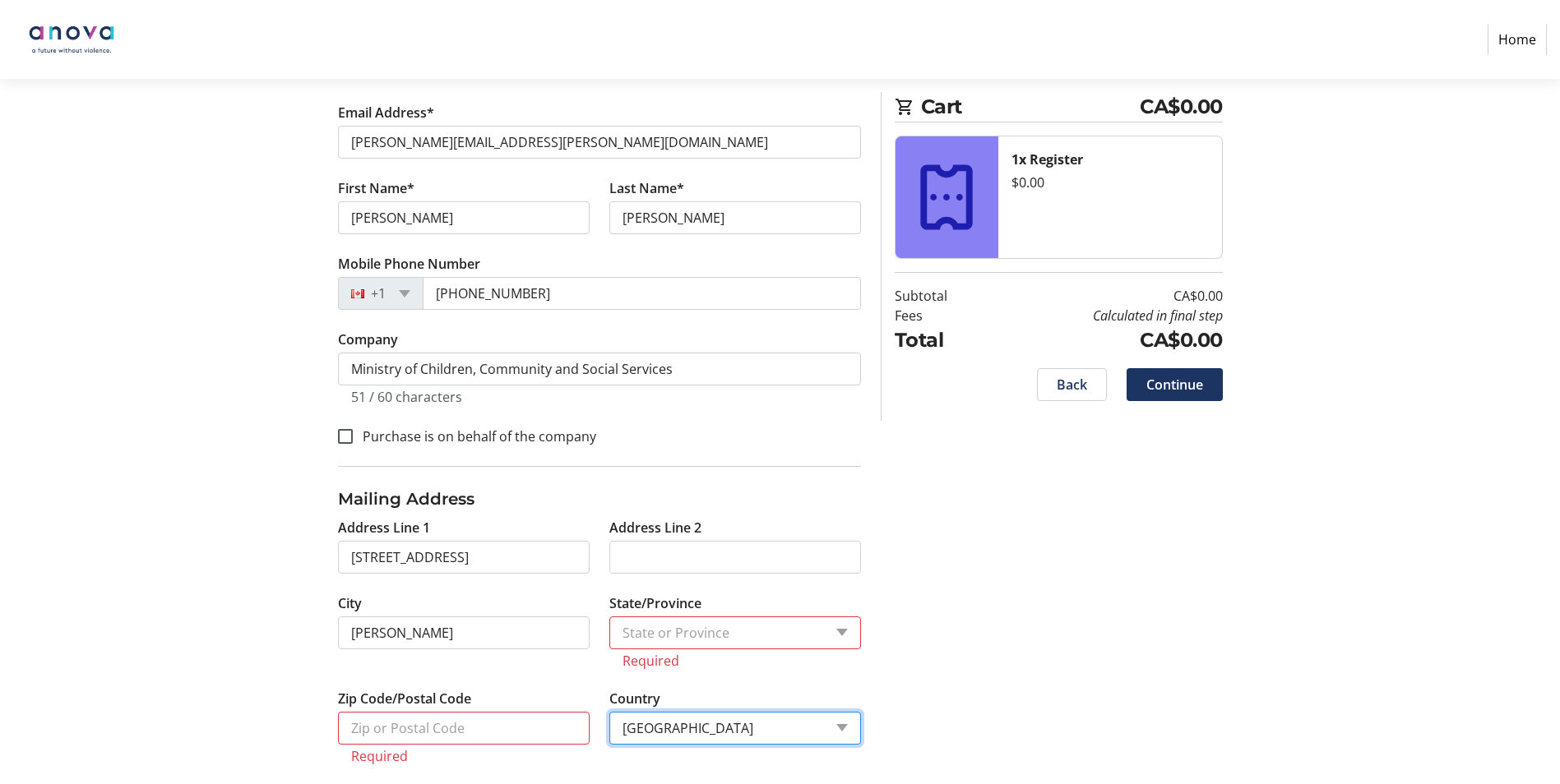
click at [609, 712] on select "Country Country [GEOGRAPHIC_DATA] [GEOGRAPHIC_DATA] [GEOGRAPHIC_DATA] [GEOGRAPH…" at bounding box center [735, 728] width 252 height 33
click at [840, 637] on select "State or Province State or Province [GEOGRAPHIC_DATA] [GEOGRAPHIC_DATA] [GEOGRA…" at bounding box center [735, 633] width 252 height 33
select select "ON"
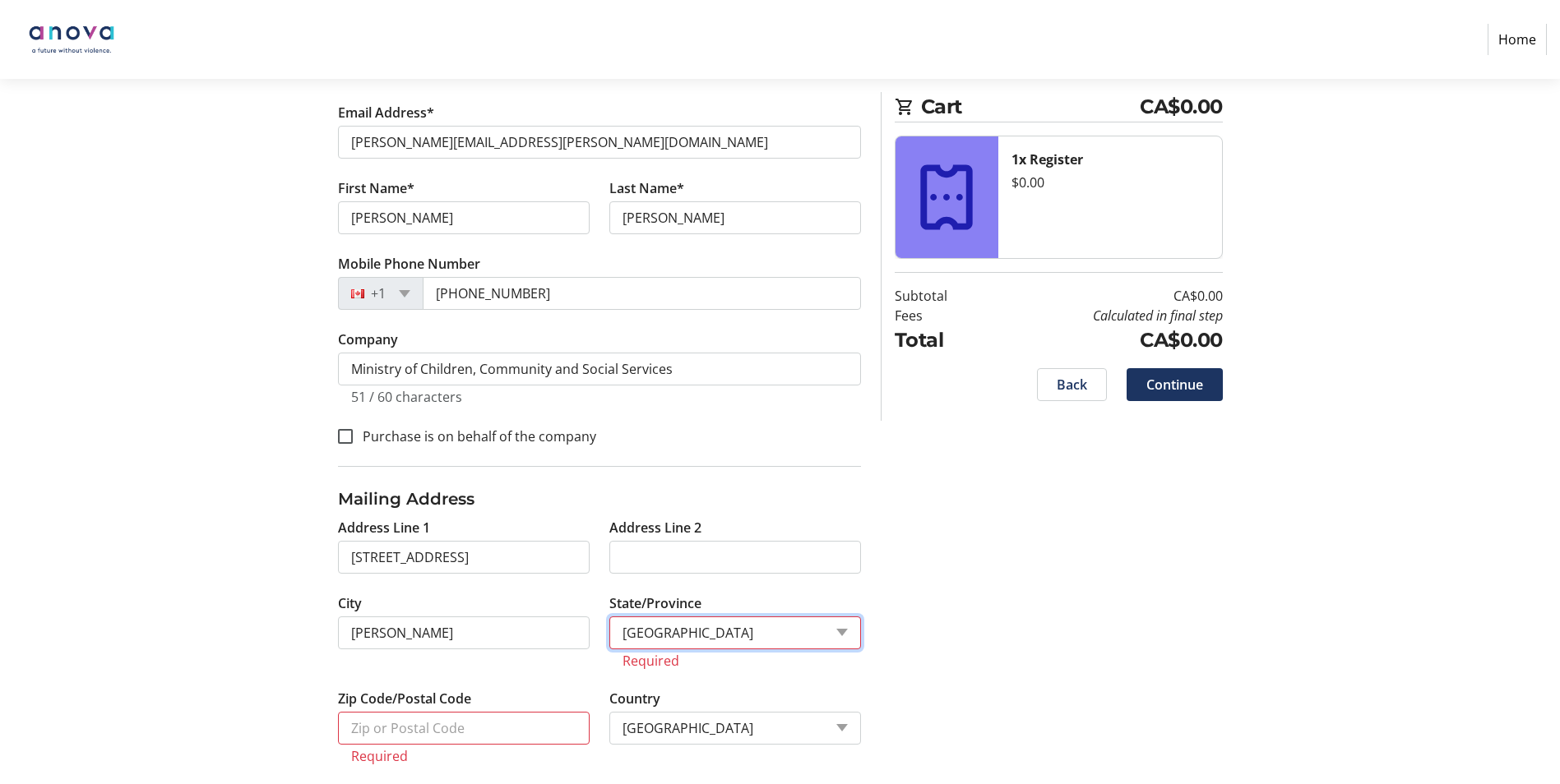
click at [609, 617] on select "State or Province State or Province [GEOGRAPHIC_DATA] [GEOGRAPHIC_DATA] [GEOGRA…" at bounding box center [735, 633] width 252 height 33
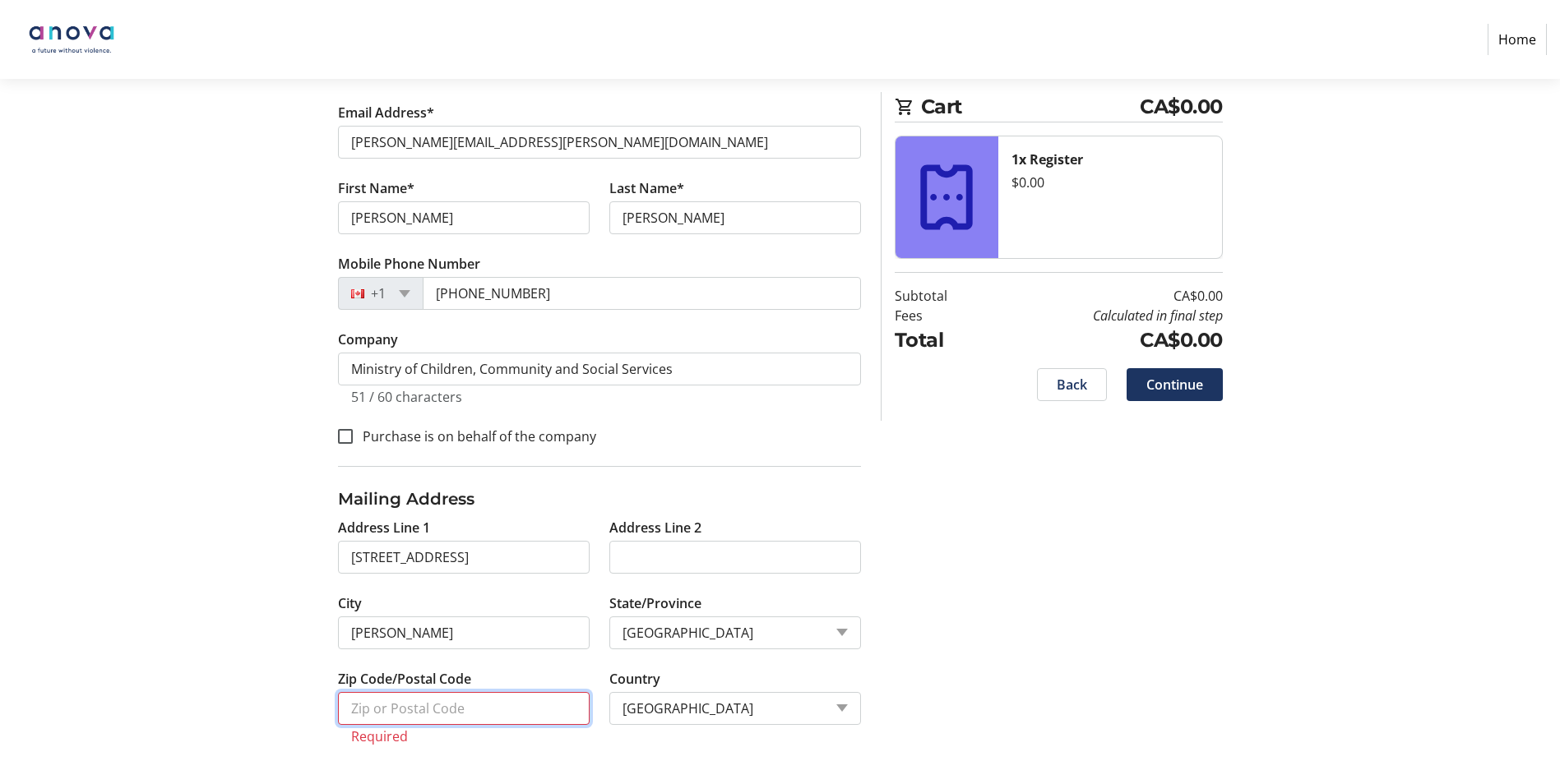
click at [530, 722] on input "Zip Code/Postal Code" at bounding box center [464, 709] width 252 height 33
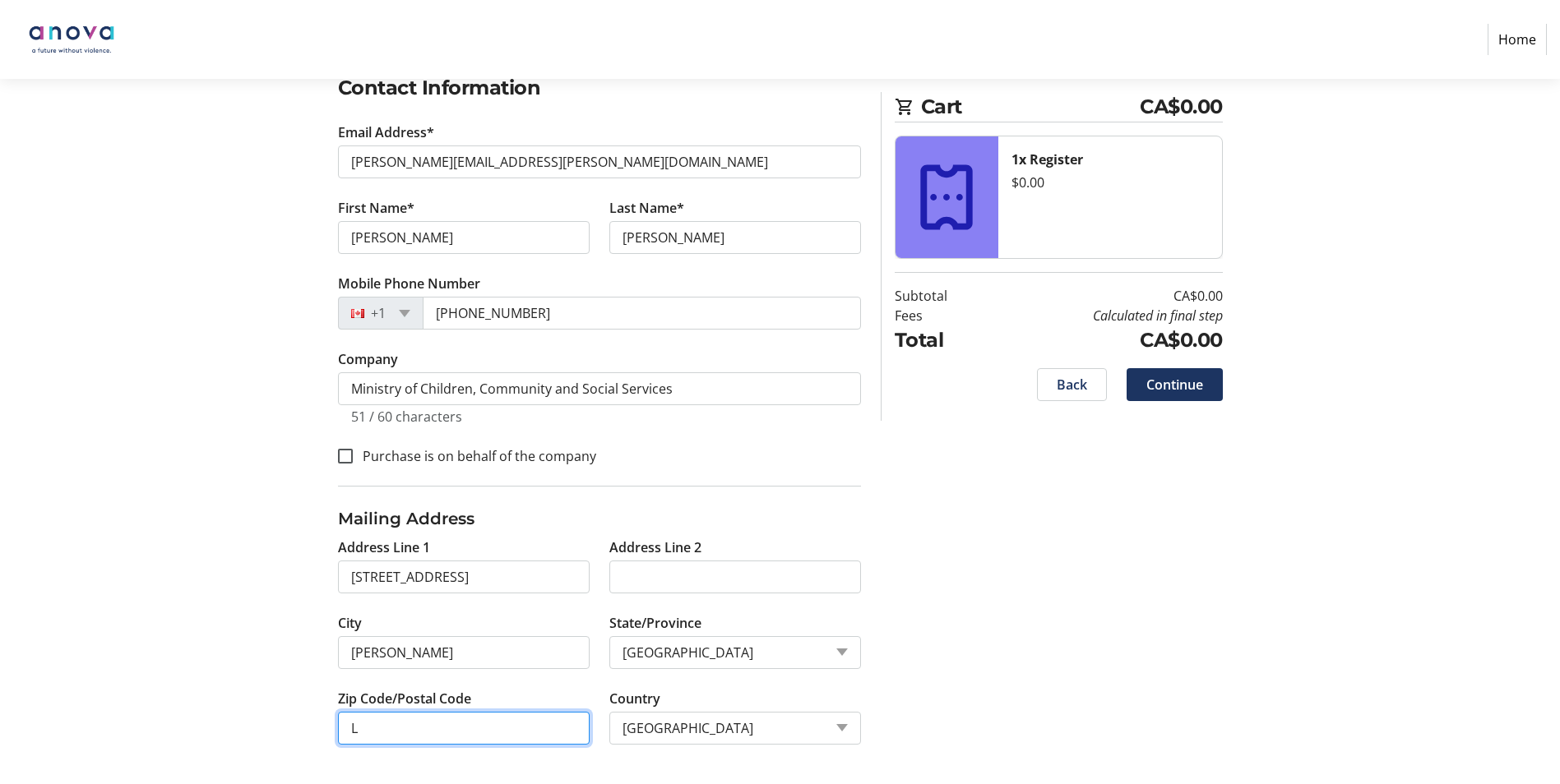
scroll to position [291, 0]
type input "L8P4Y7"
click at [1022, 643] on div "Log In to Your Account (Optional) Or continue below to checkout as a guest. Log…" at bounding box center [781, 354] width 1086 height 860
